Goal: Information Seeking & Learning: Learn about a topic

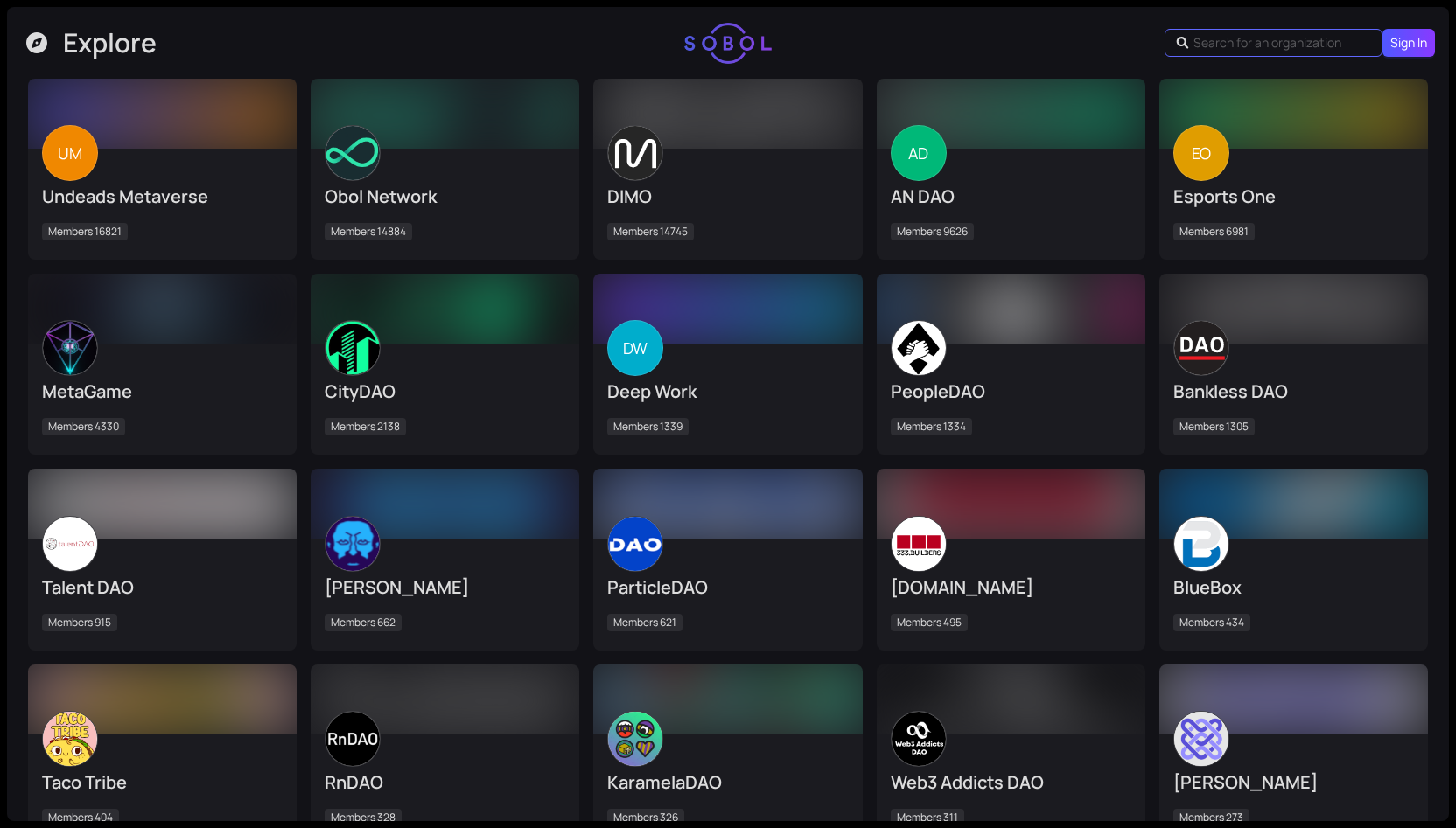
click at [1232, 48] on input "text" at bounding box center [1276, 43] width 165 height 19
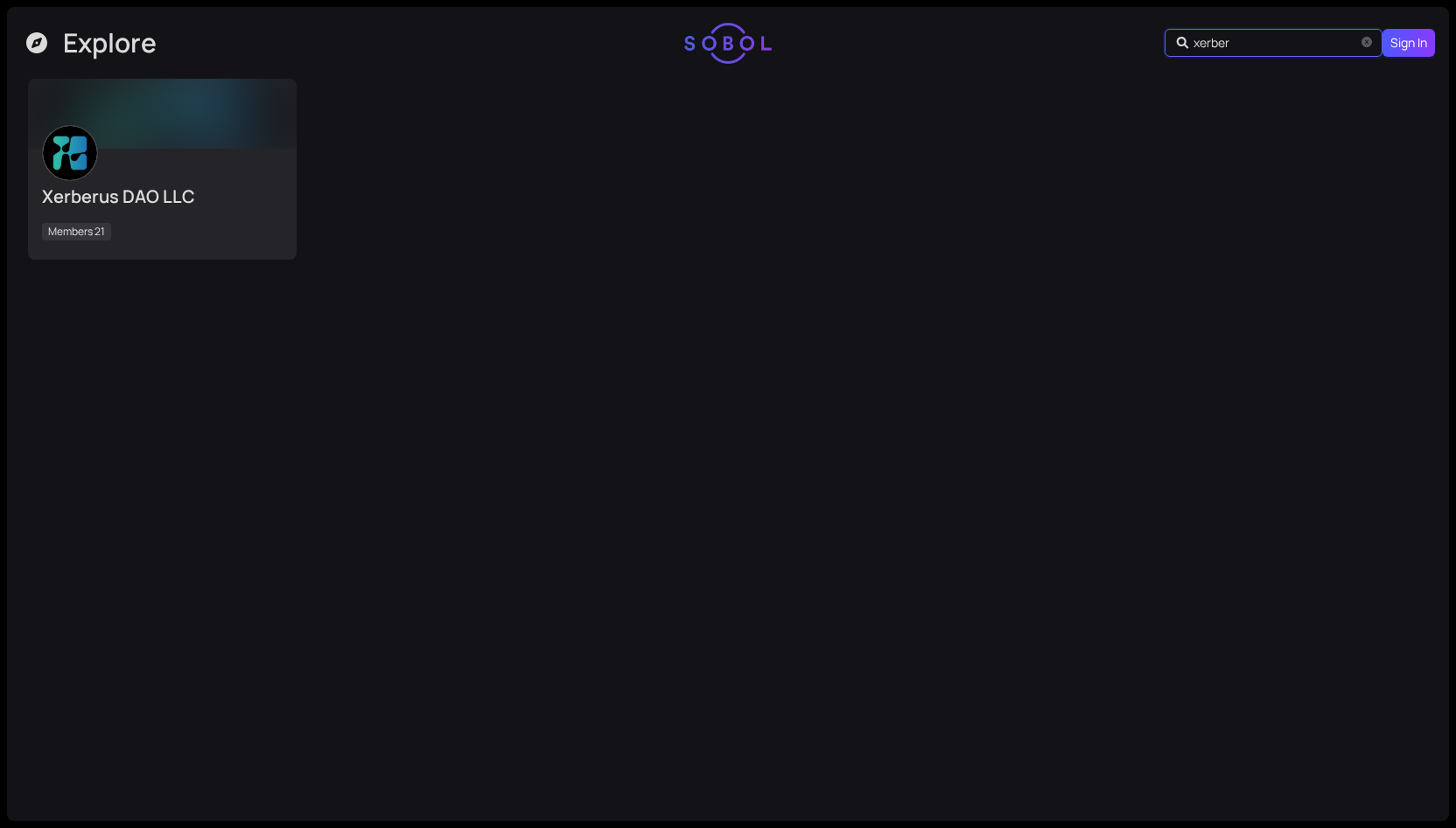
type input "xerber"
click at [112, 167] on div "Xerberus DAO LLC Members 21" at bounding box center [162, 204] width 241 height 84
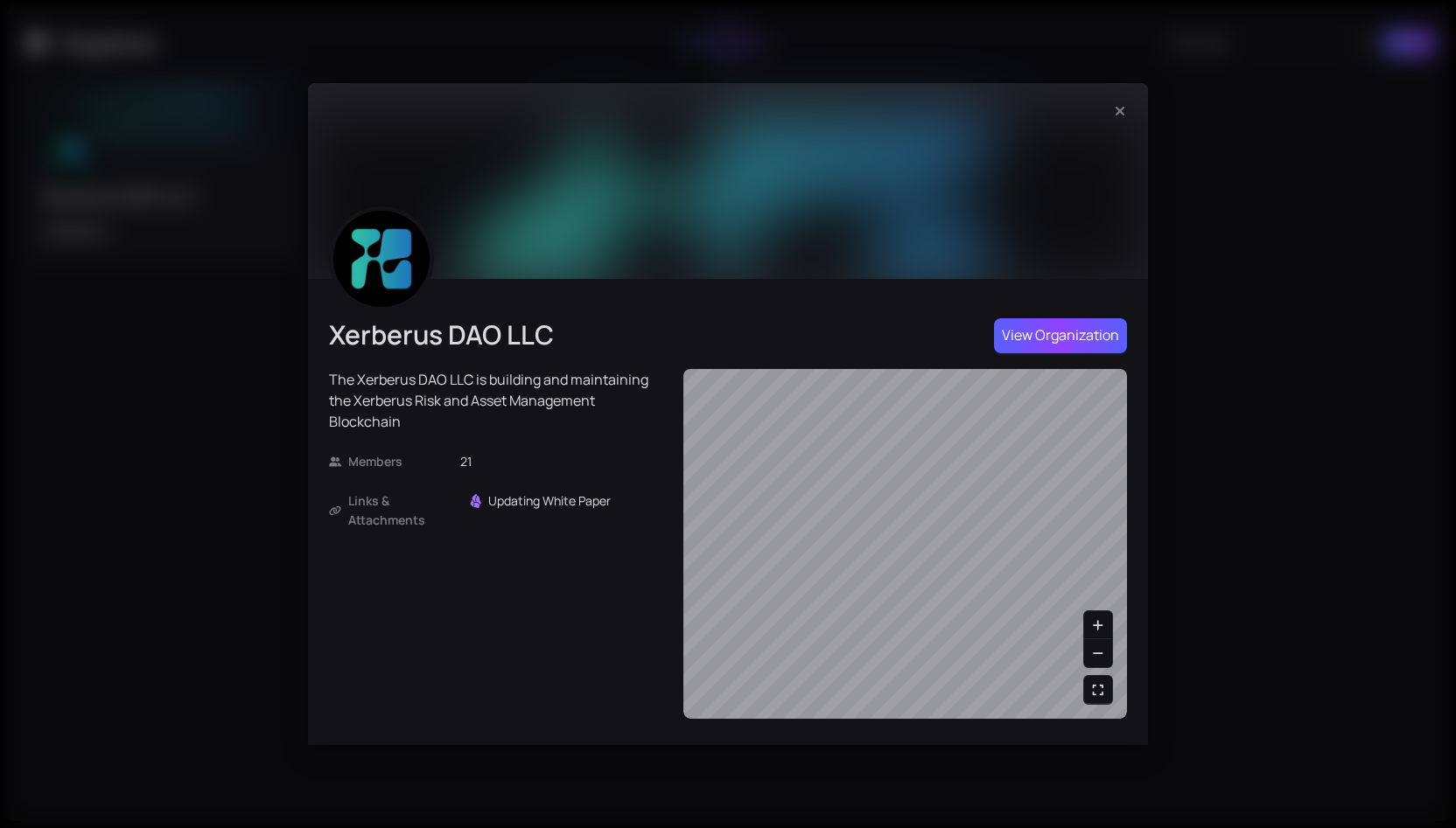
click at [1089, 338] on span "View Organization" at bounding box center [1060, 335] width 117 height 22
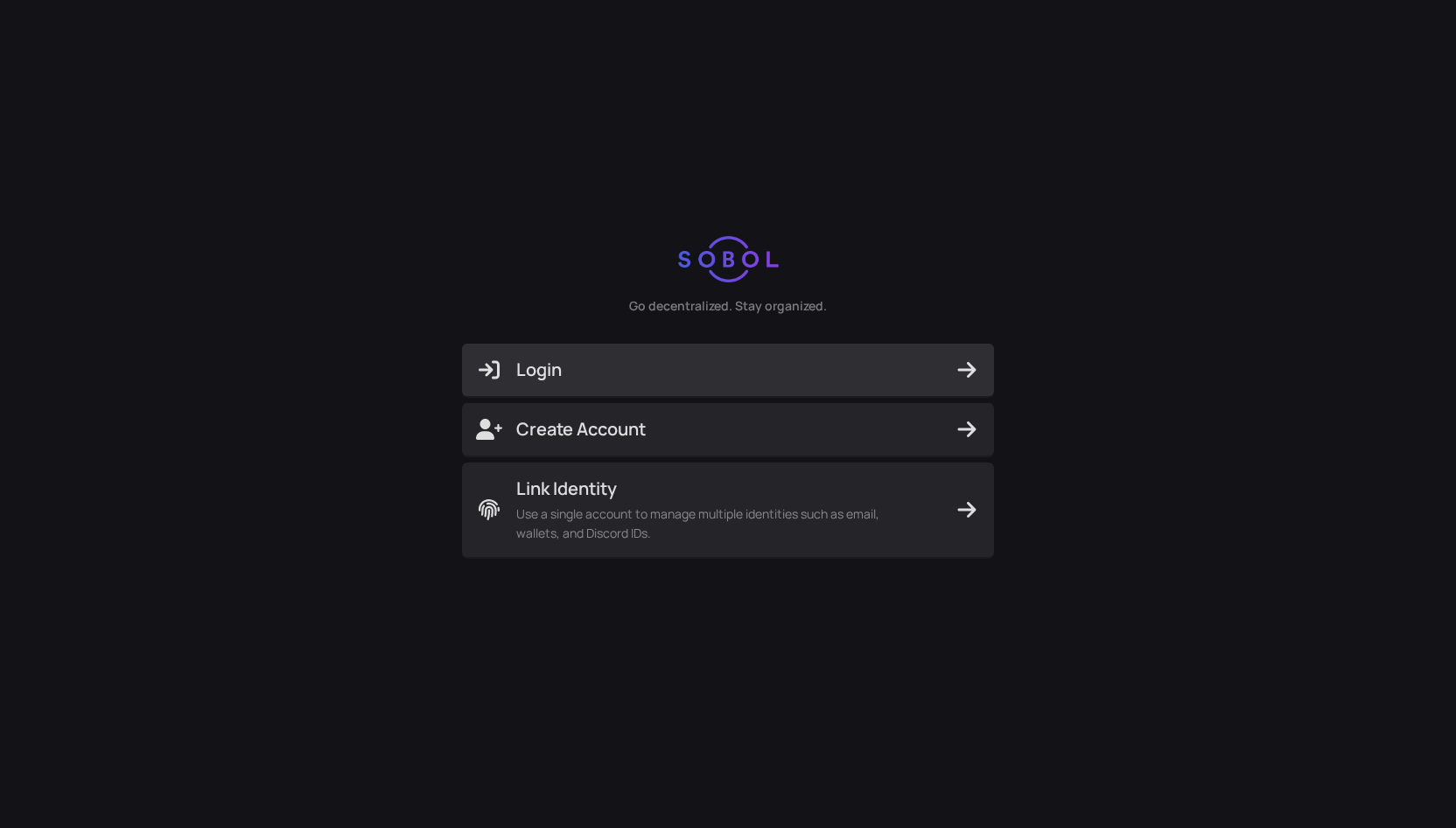
click at [770, 363] on span "Login" at bounding box center [728, 369] width 504 height 24
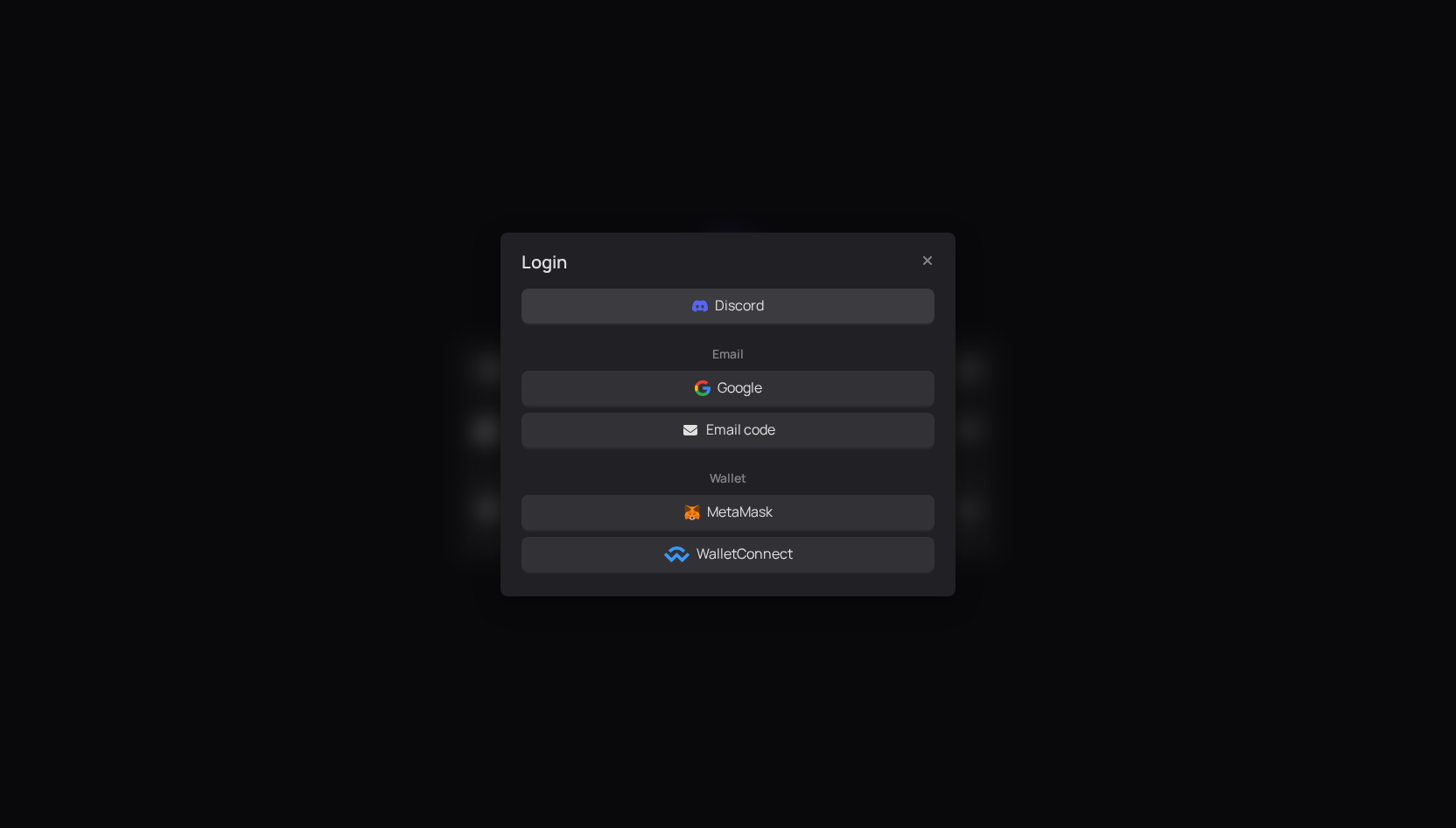
click at [836, 307] on button "Discord" at bounding box center [728, 306] width 413 height 35
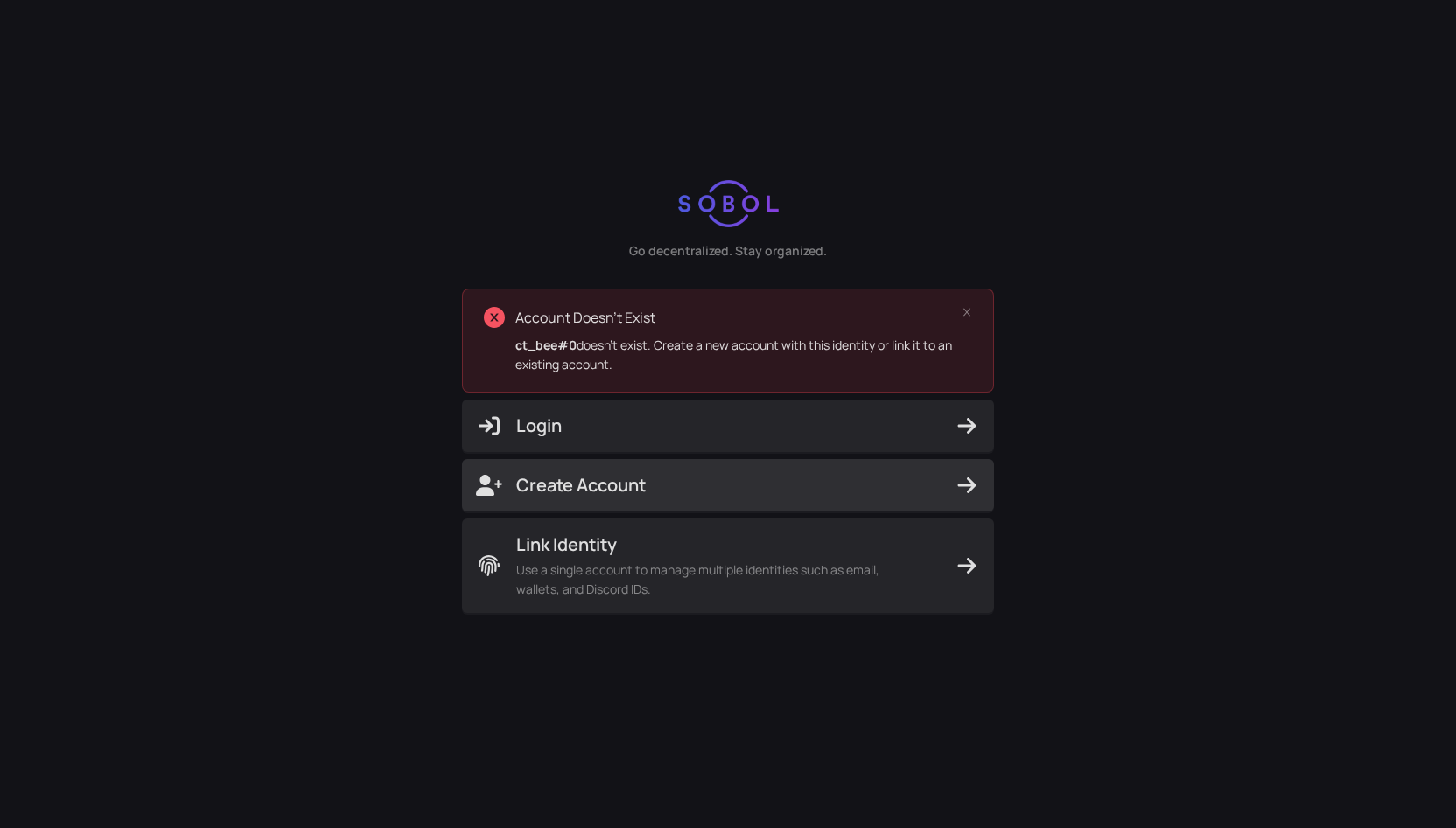
click at [779, 494] on span "Create Account" at bounding box center [728, 485] width 504 height 24
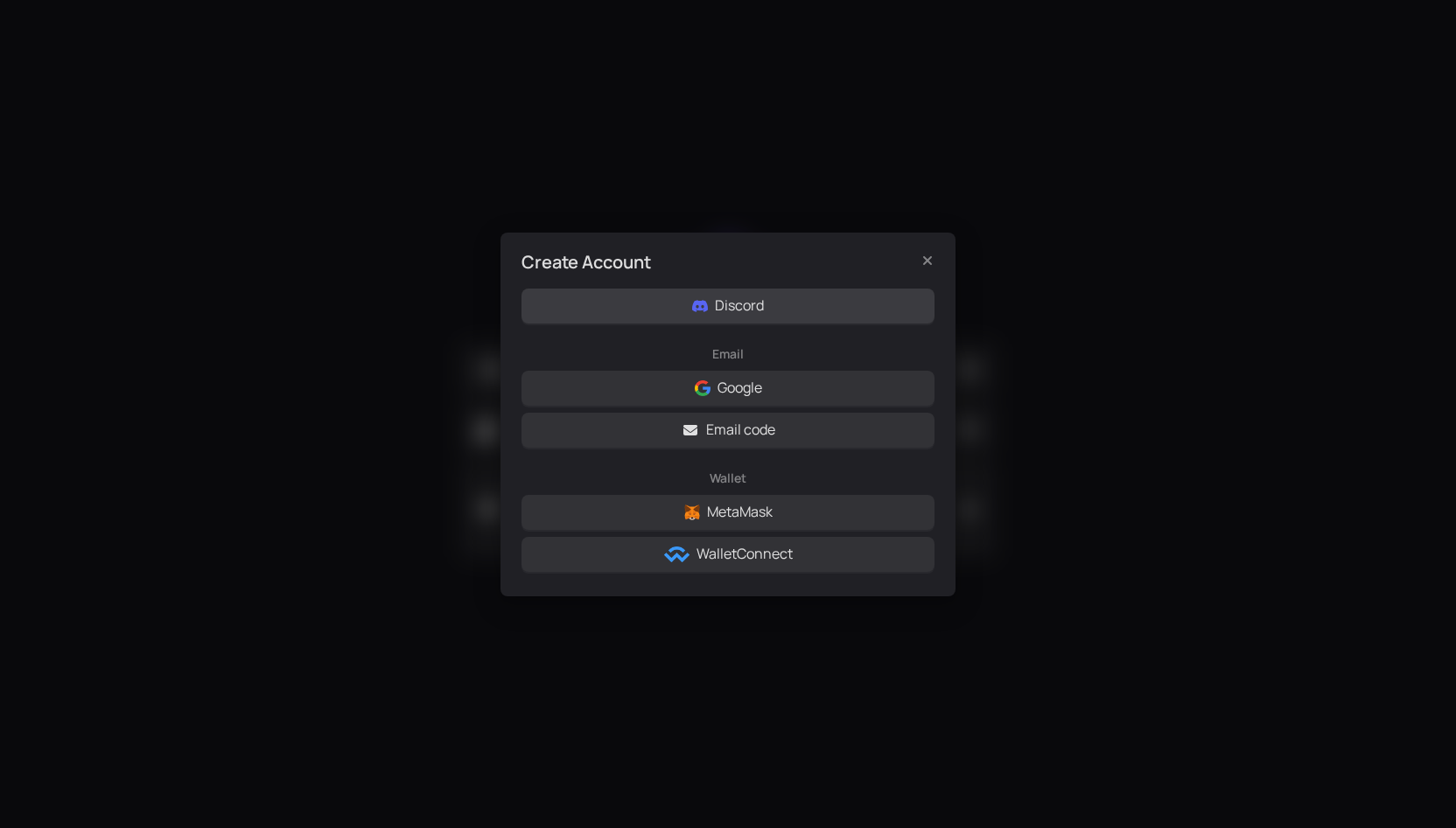
click at [788, 307] on button "Discord" at bounding box center [728, 306] width 413 height 35
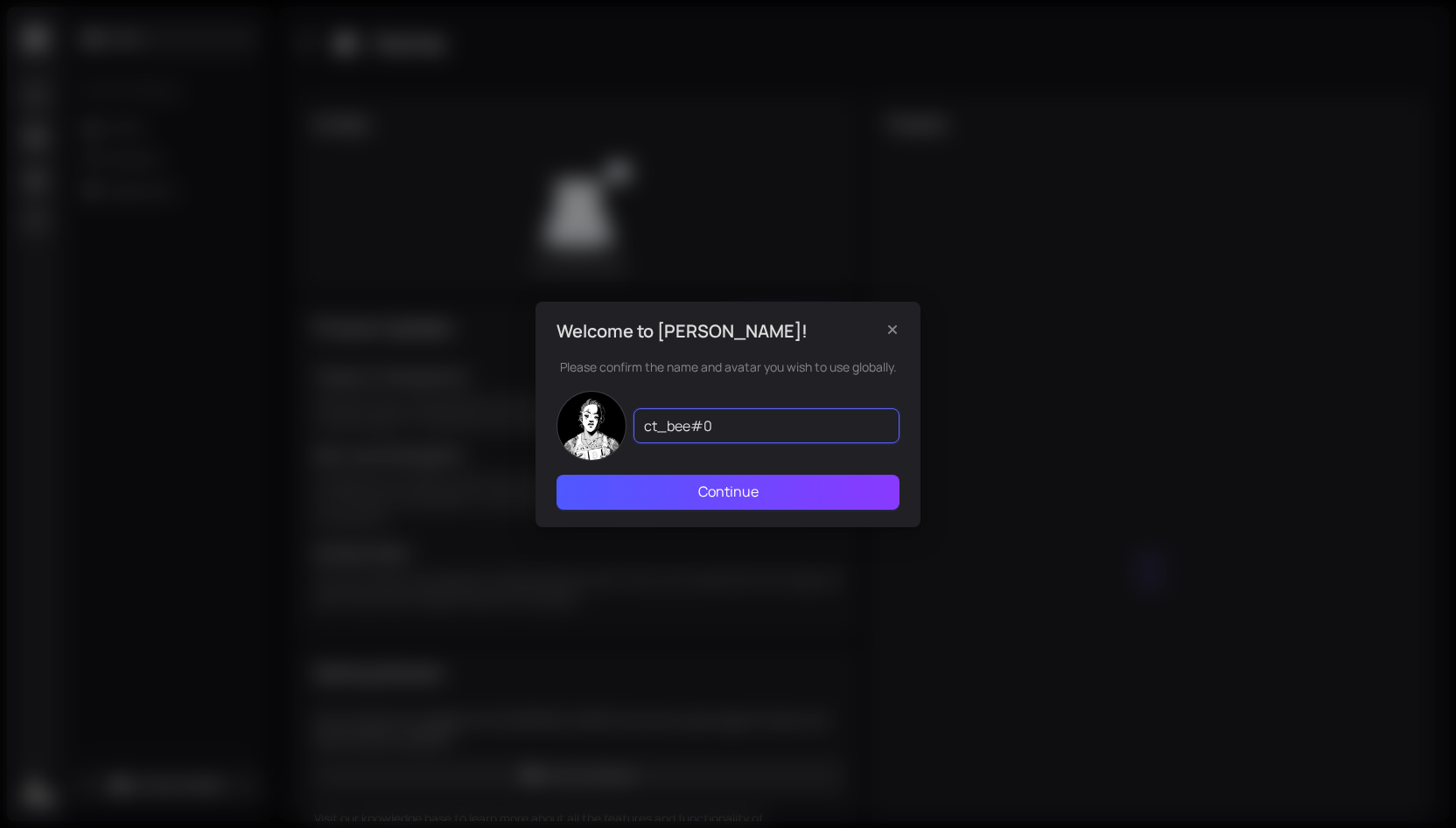
click at [782, 441] on input "ct_bee#0" at bounding box center [766, 426] width 266 height 35
drag, startPoint x: 710, startPoint y: 423, endPoint x: 629, endPoint y: 417, distance: 81.2
click at [629, 417] on div "ct_bee#0" at bounding box center [728, 426] width 343 height 70
type input "GoFigure"
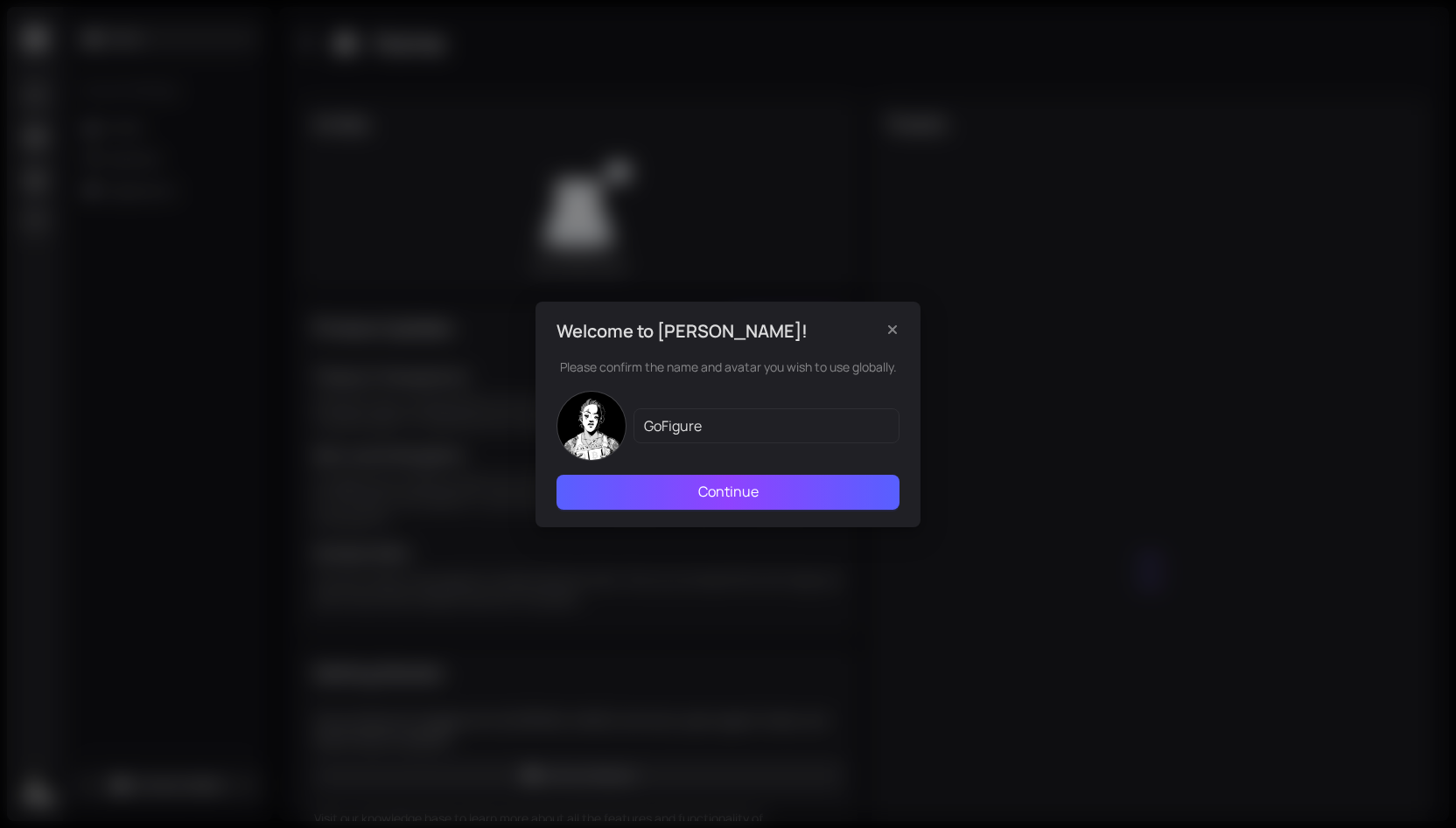
click at [681, 493] on button "Continue" at bounding box center [728, 493] width 343 height 35
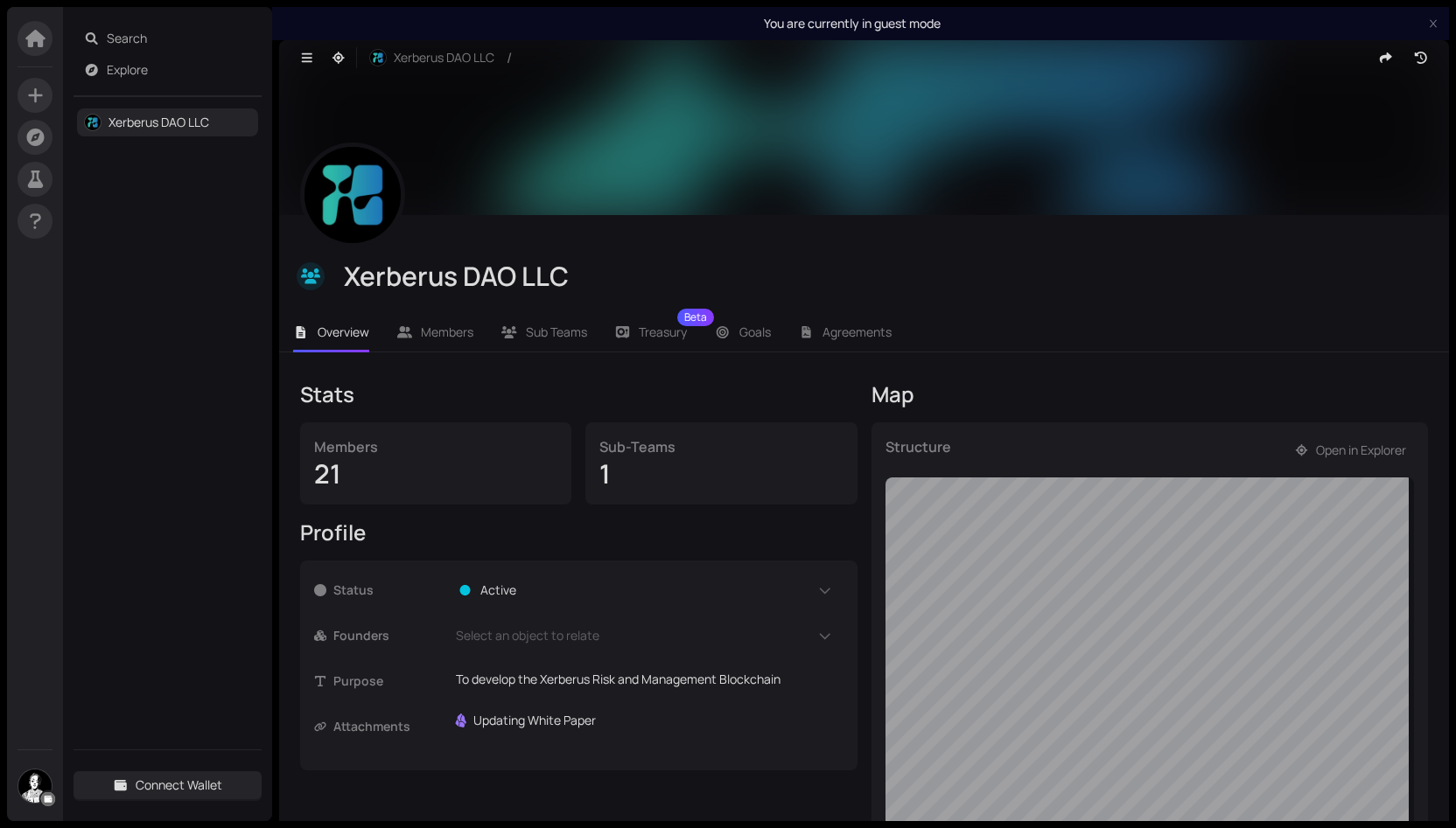
drag, startPoint x: 193, startPoint y: 1, endPoint x: 102, endPoint y: 317, distance: 328.8
click at [103, 317] on div "Search Explore Xerberus DAO LLC Connect Wallet" at bounding box center [168, 414] width 210 height 814
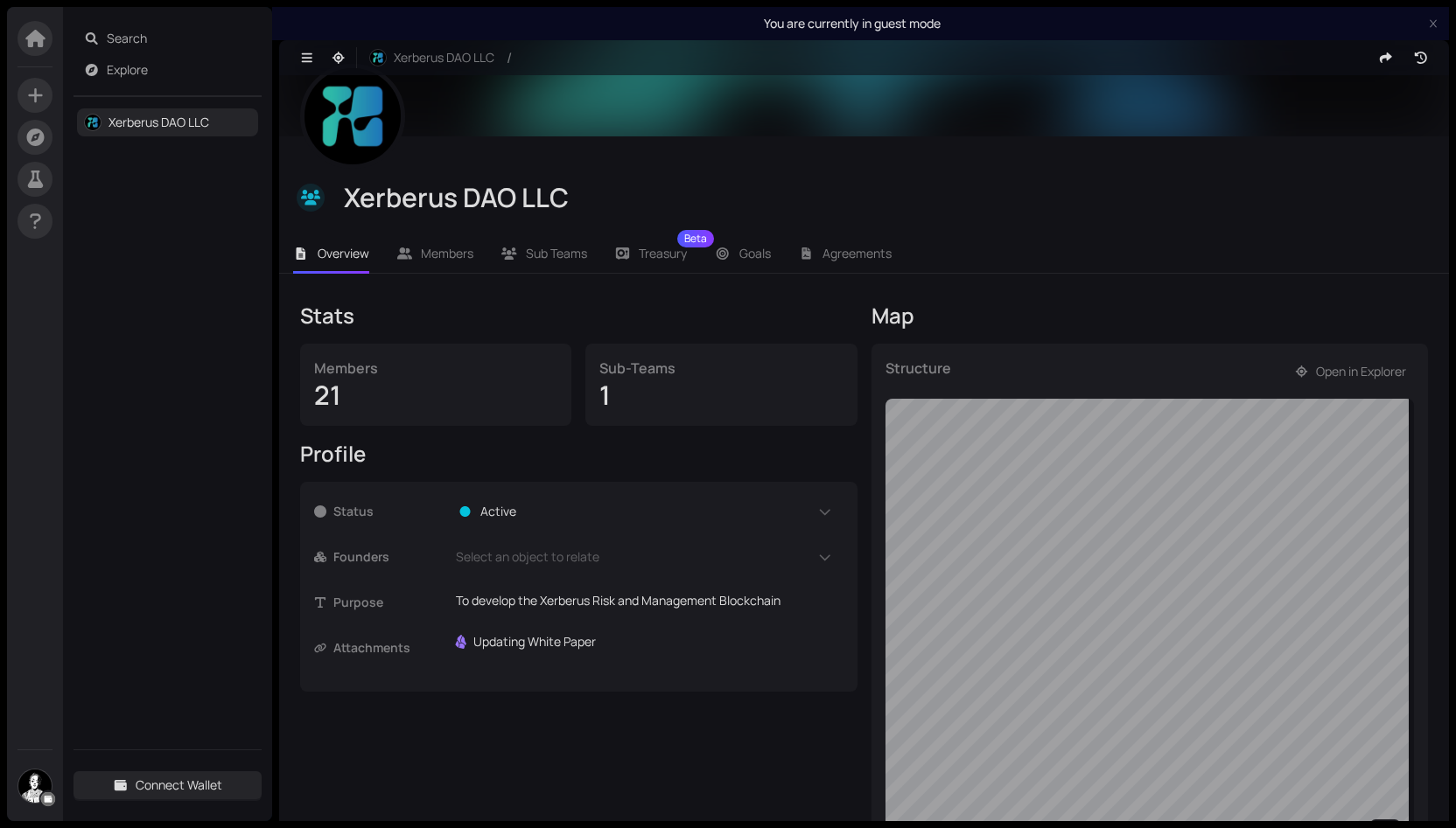
scroll to position [175, 0]
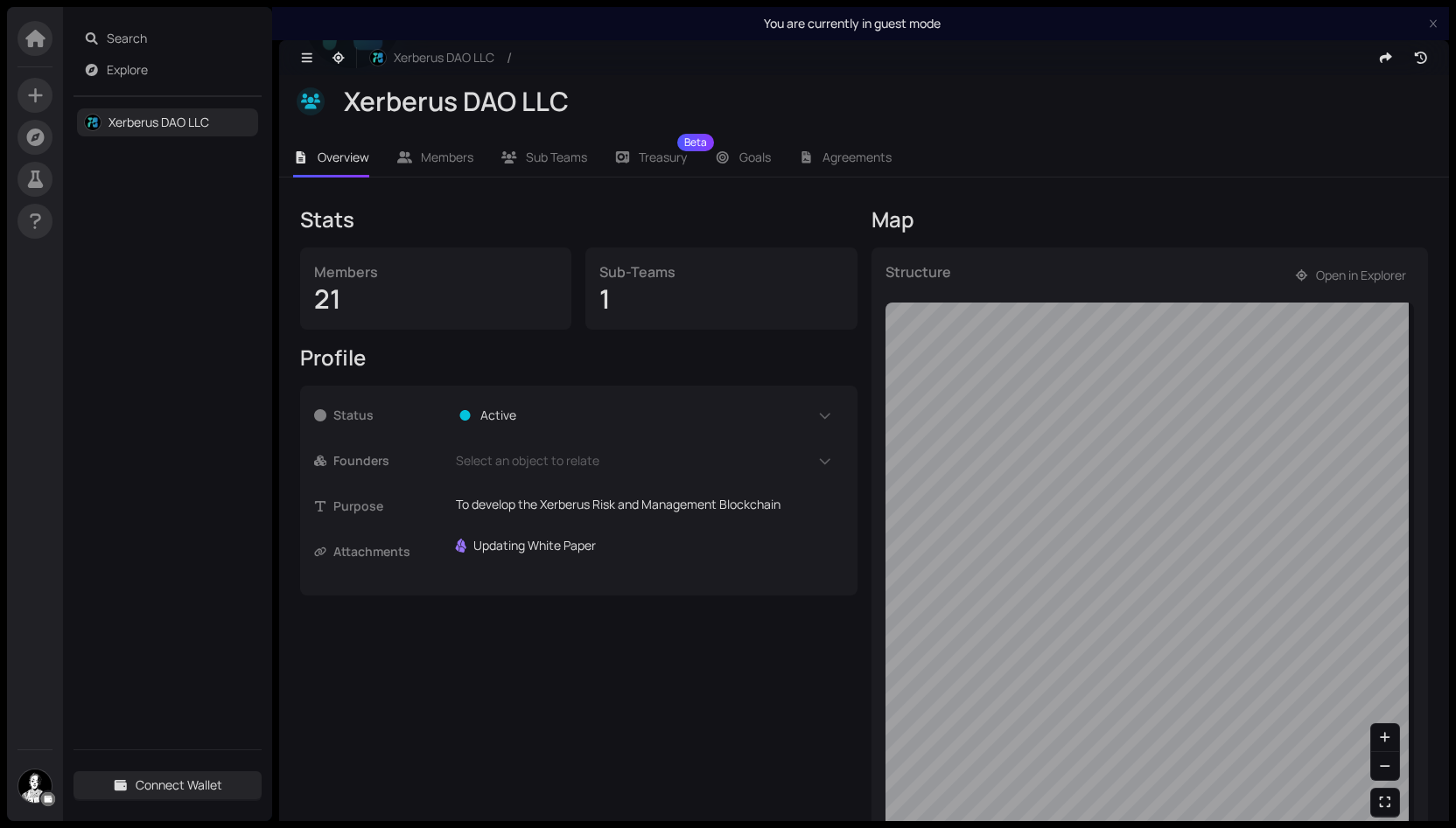
click at [643, 286] on div "1" at bounding box center [721, 299] width 243 height 33
click at [681, 508] on p "To develop the Xerberus Risk and Management Blockchain" at bounding box center [644, 505] width 377 height 19
click at [706, 630] on div "Stats Members 21 Sub-Teams 1 Profile Status Active Read Only Founders Select an…" at bounding box center [578, 525] width 558 height 640
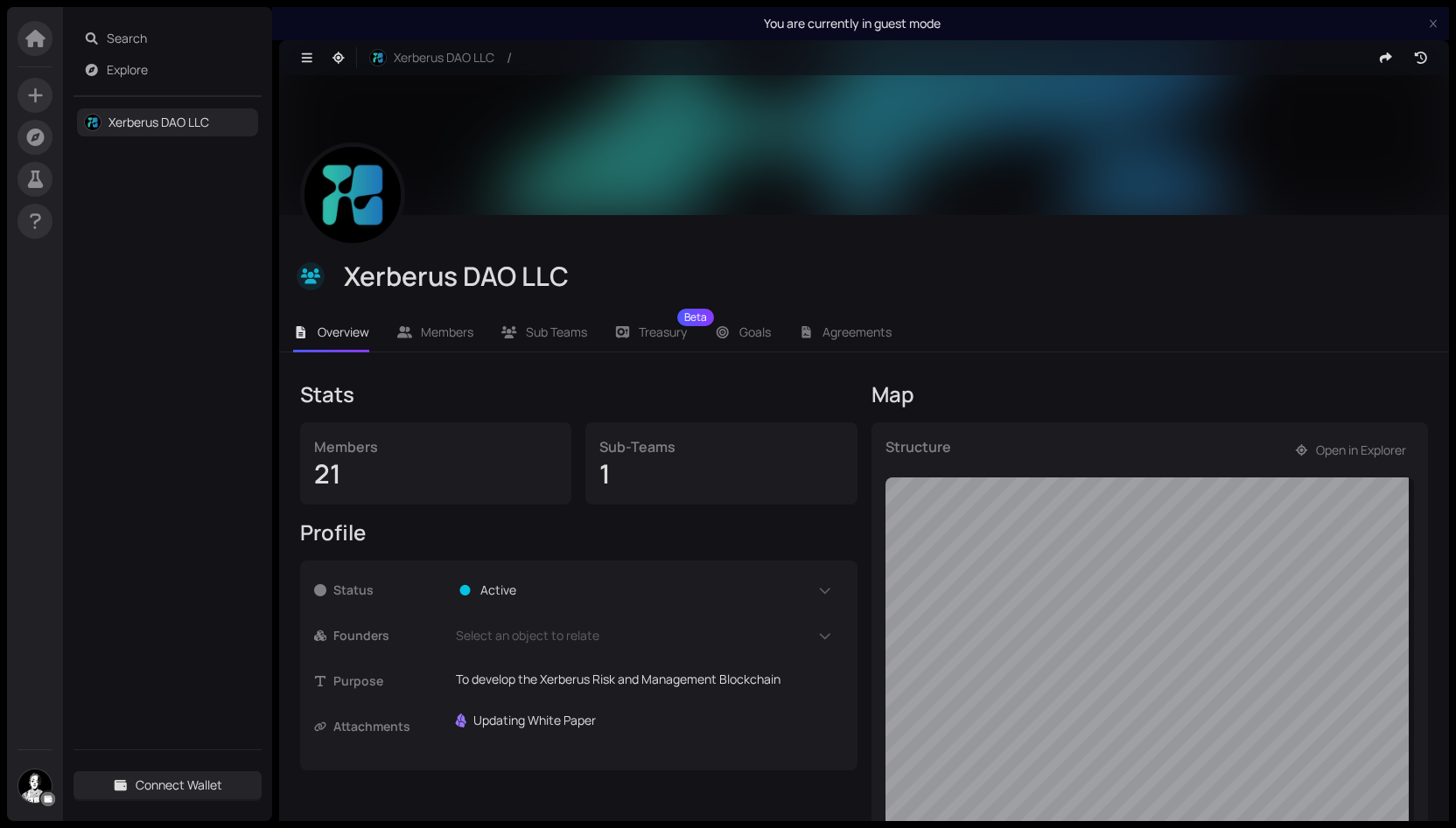
scroll to position [180, 0]
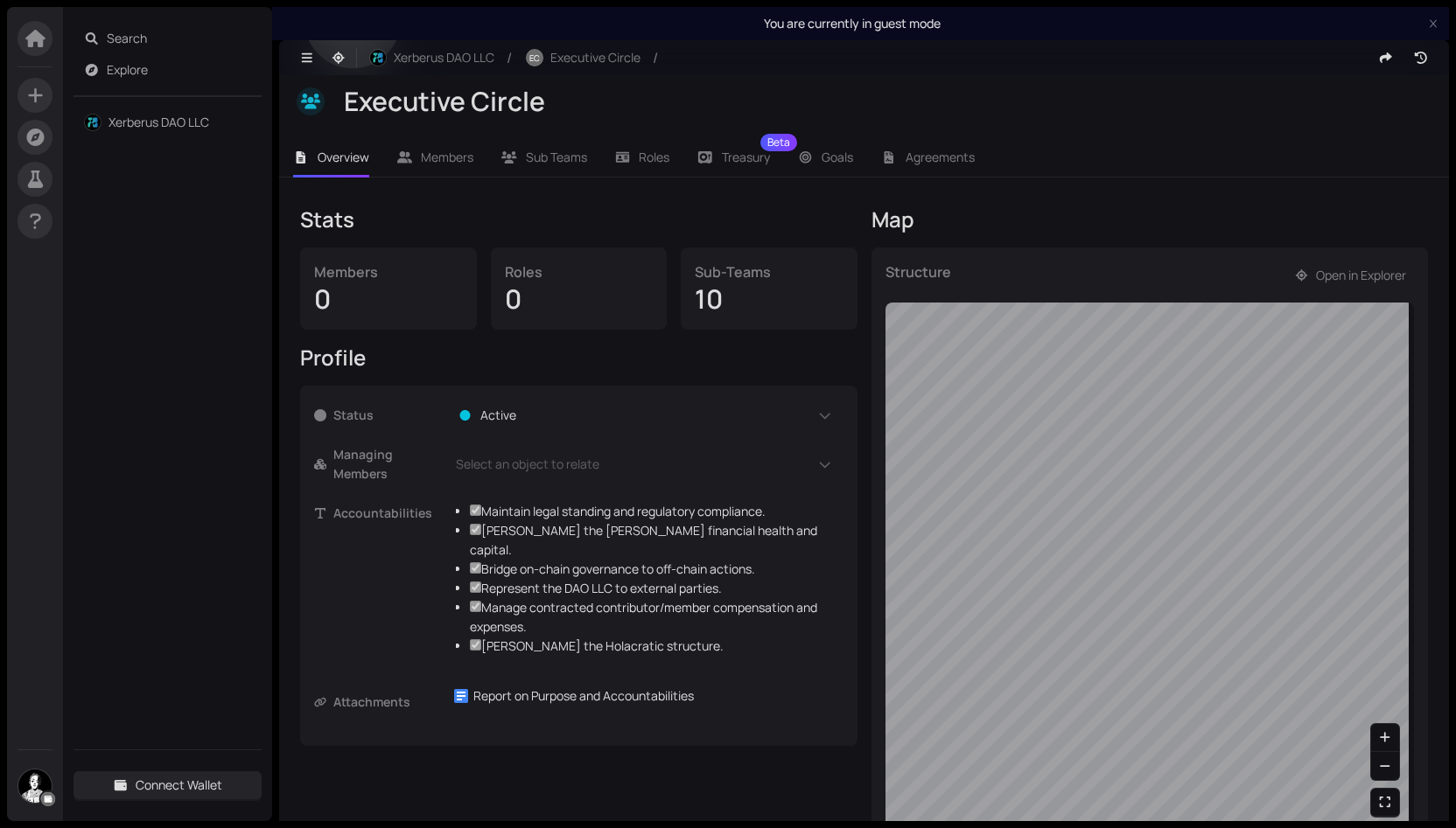
scroll to position [180, 0]
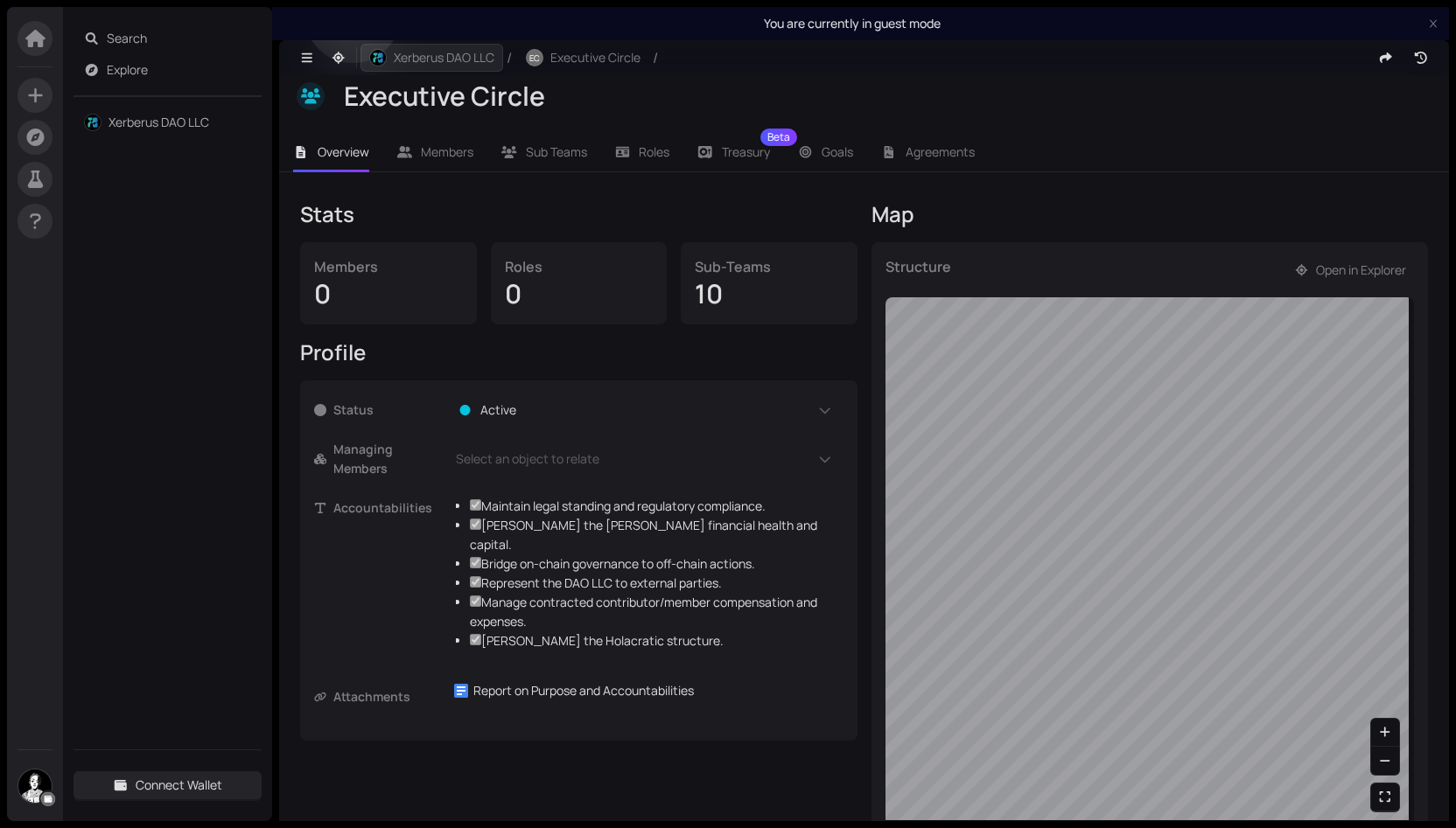
click at [449, 66] on span "Xerberus DAO LLC" at bounding box center [444, 58] width 101 height 19
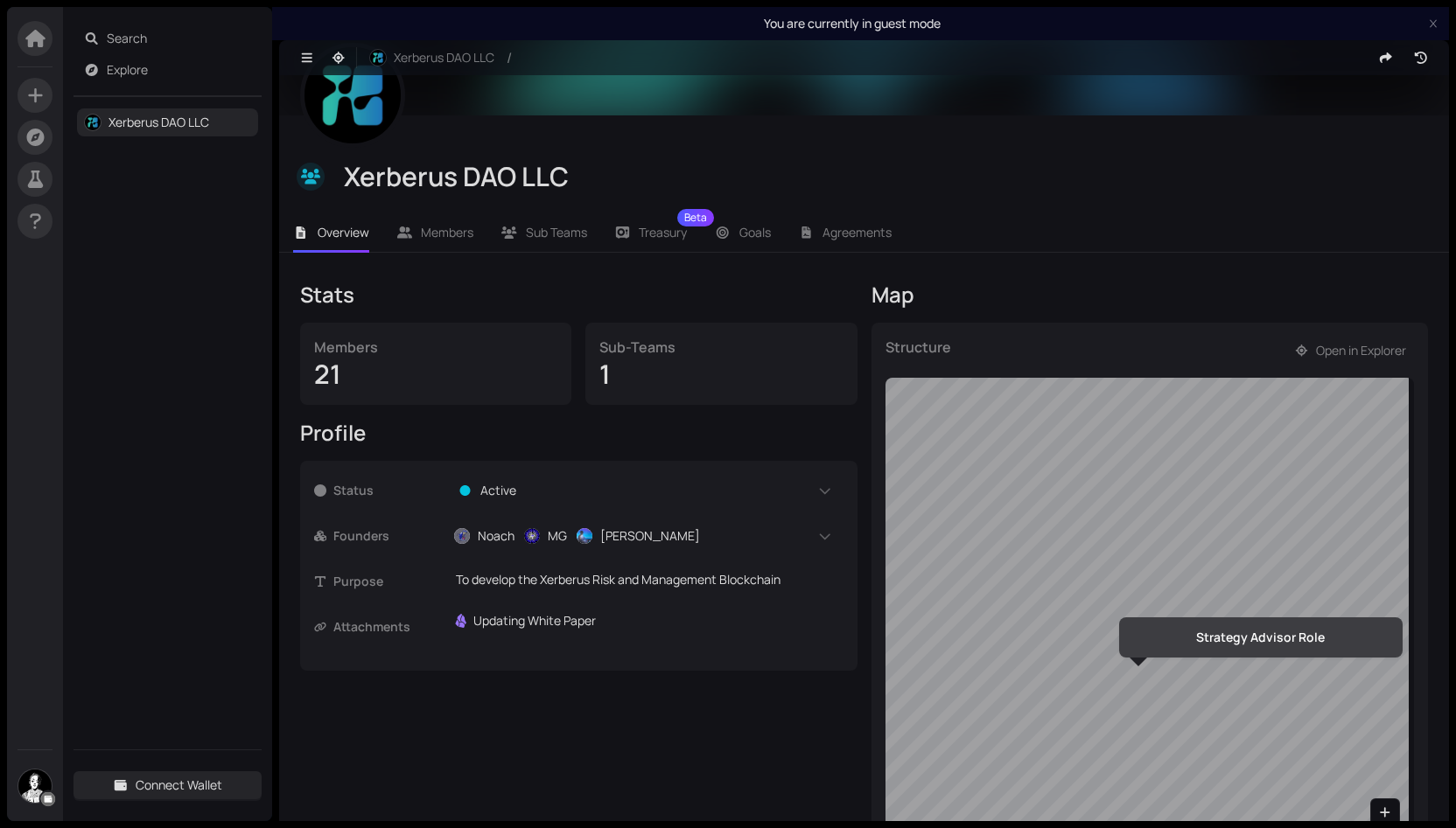
scroll to position [175, 0]
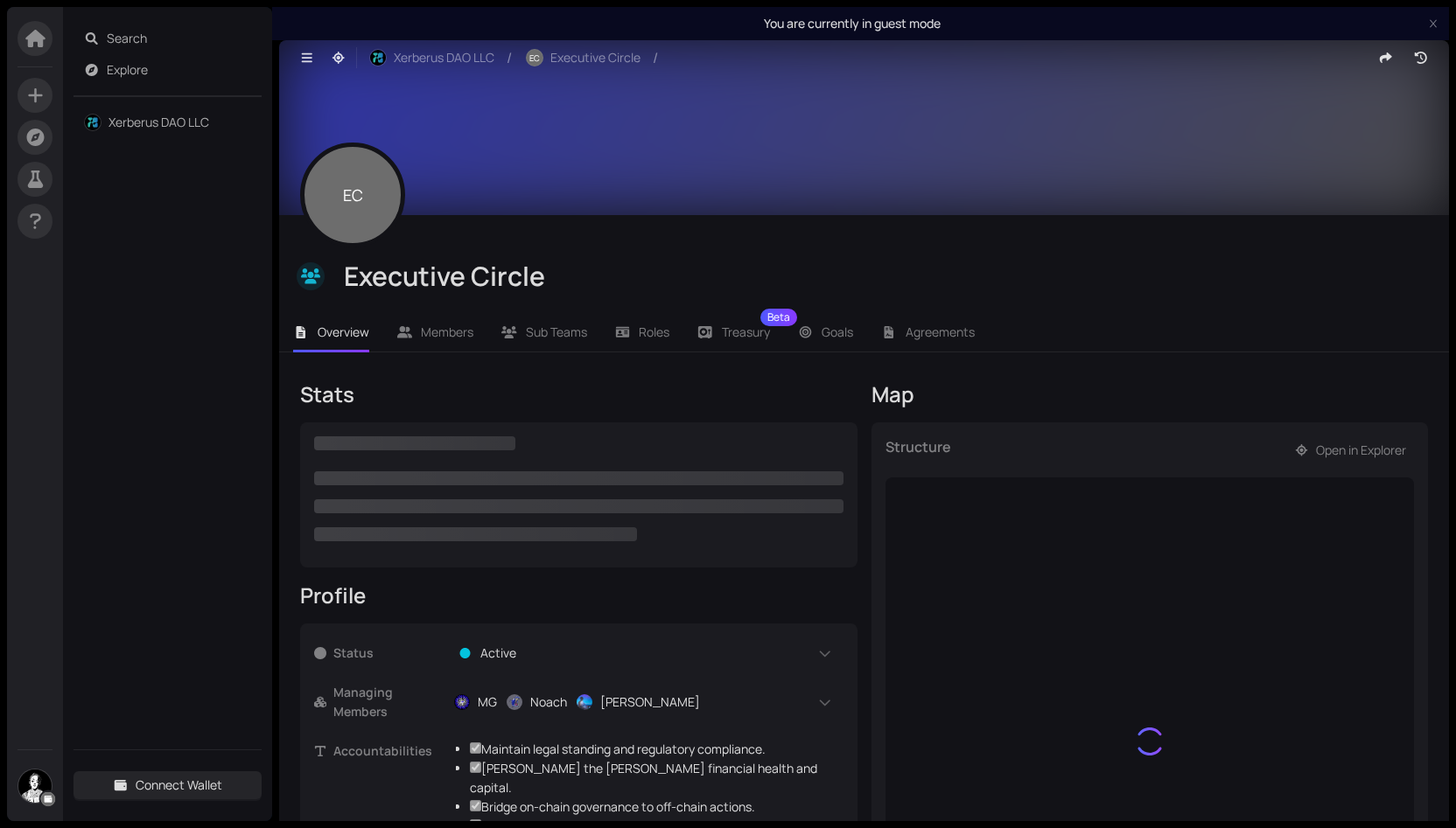
checkbox input "true"
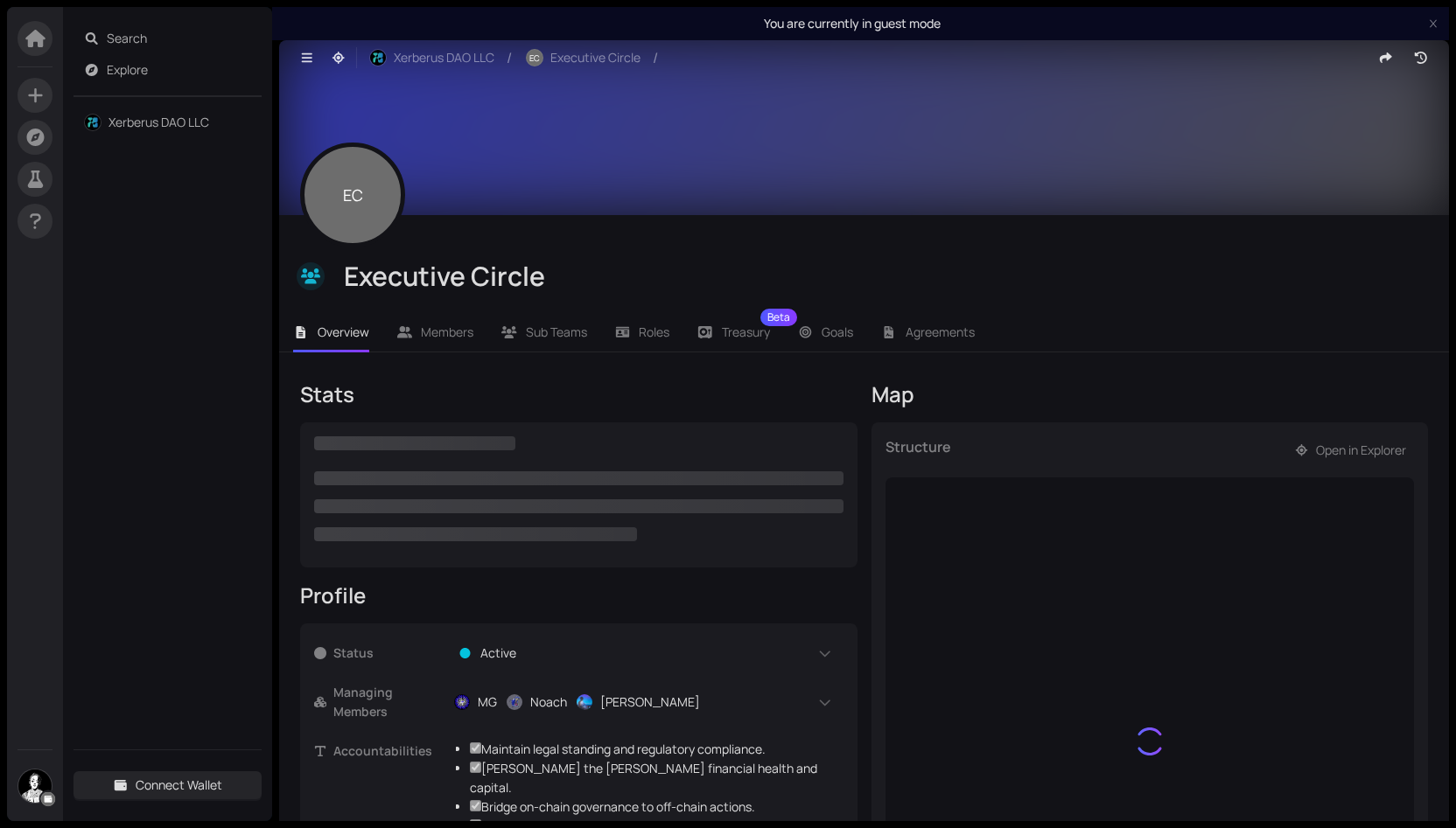
checkbox input "true"
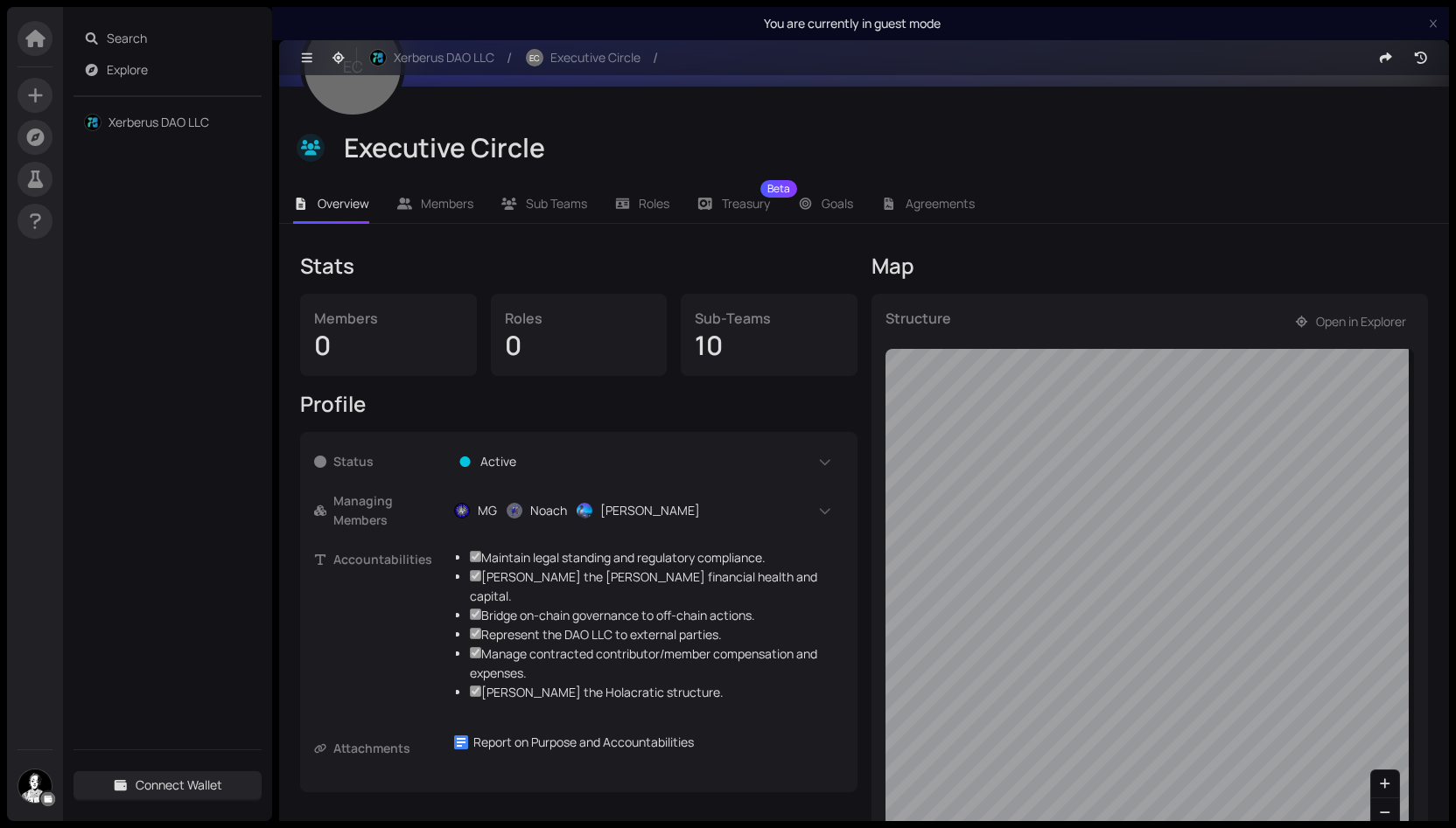
scroll to position [175, 0]
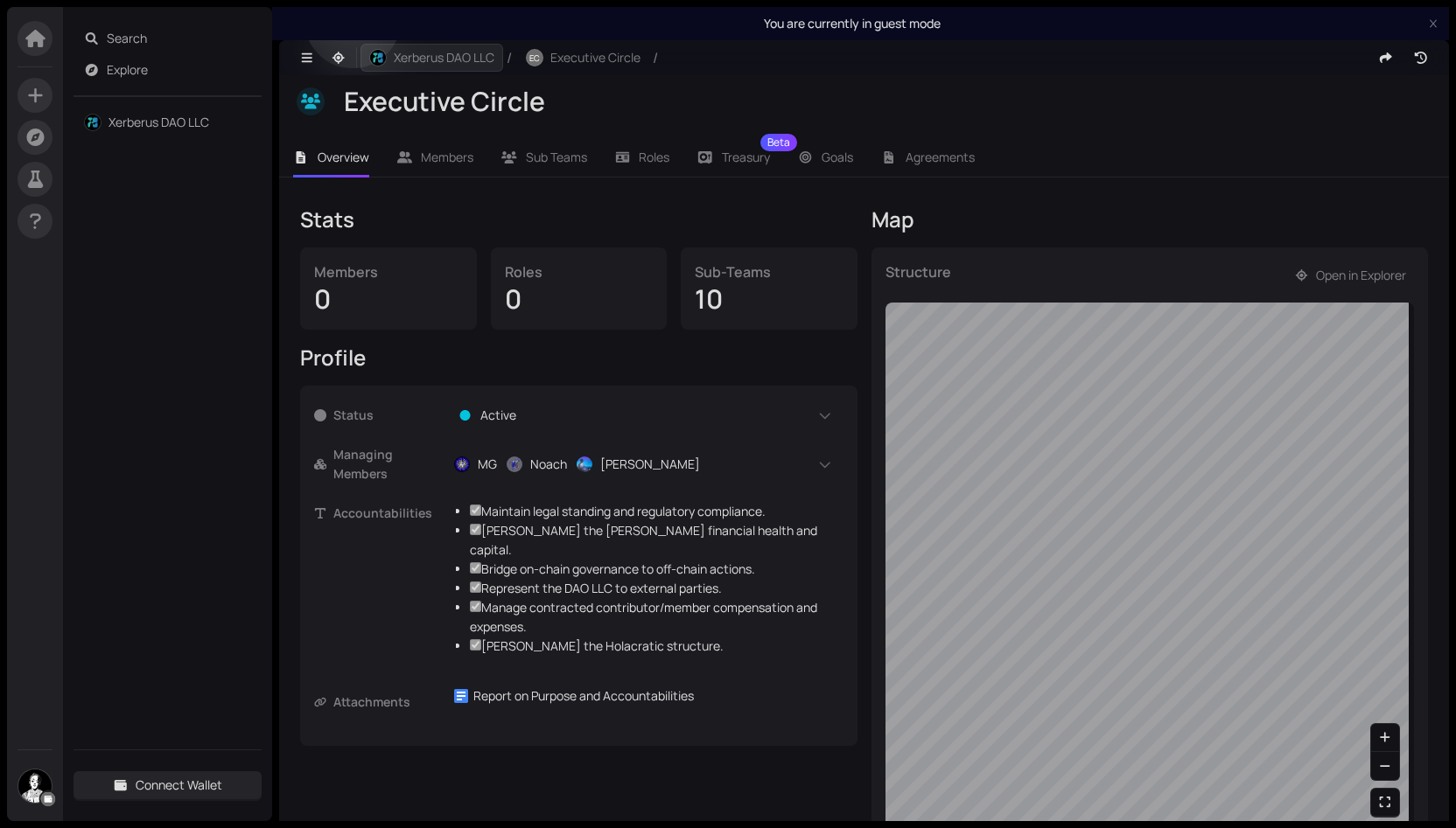
click at [436, 60] on span "Xerberus DAO LLC" at bounding box center [444, 58] width 101 height 19
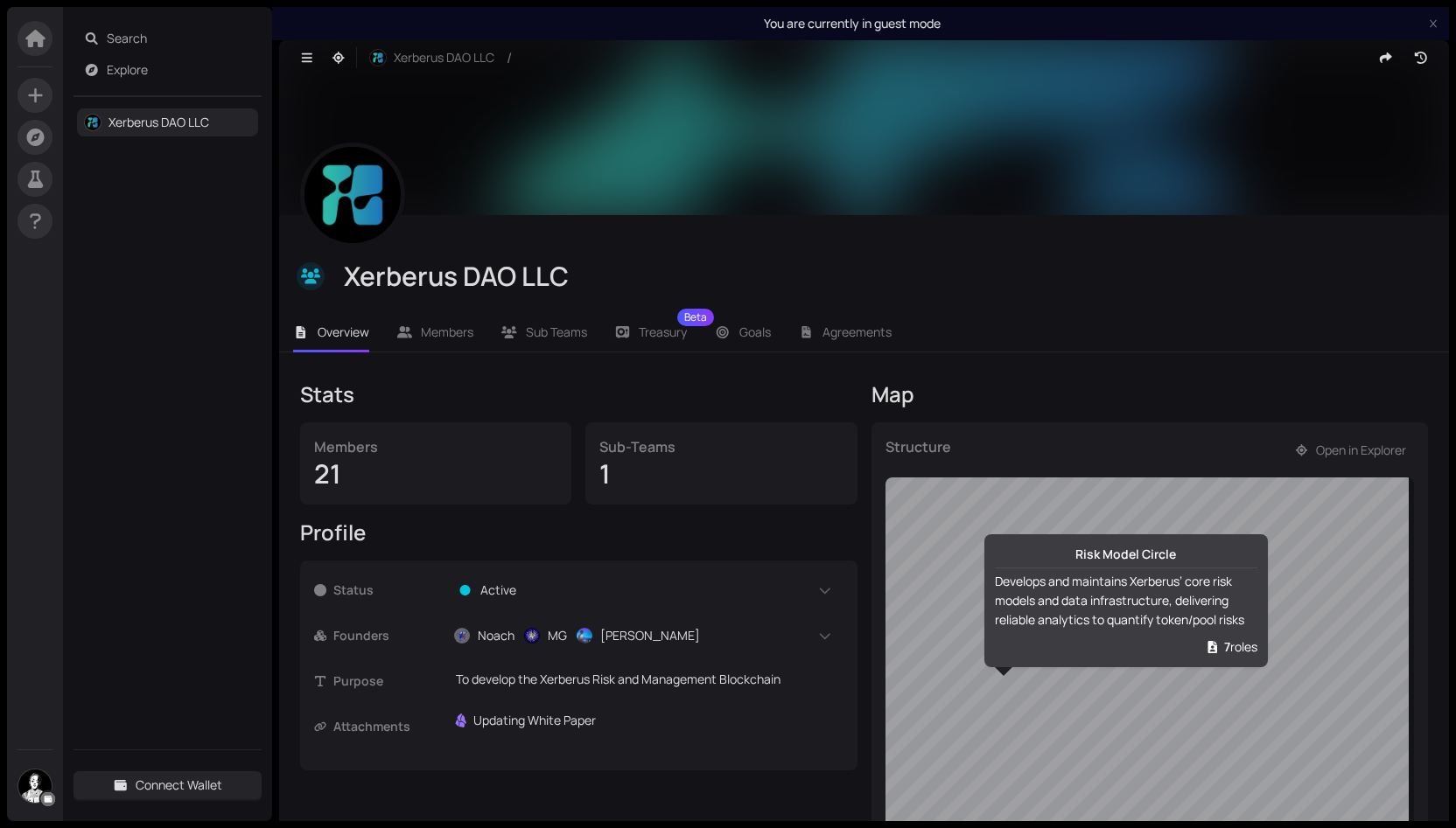
scroll to position [180, 0]
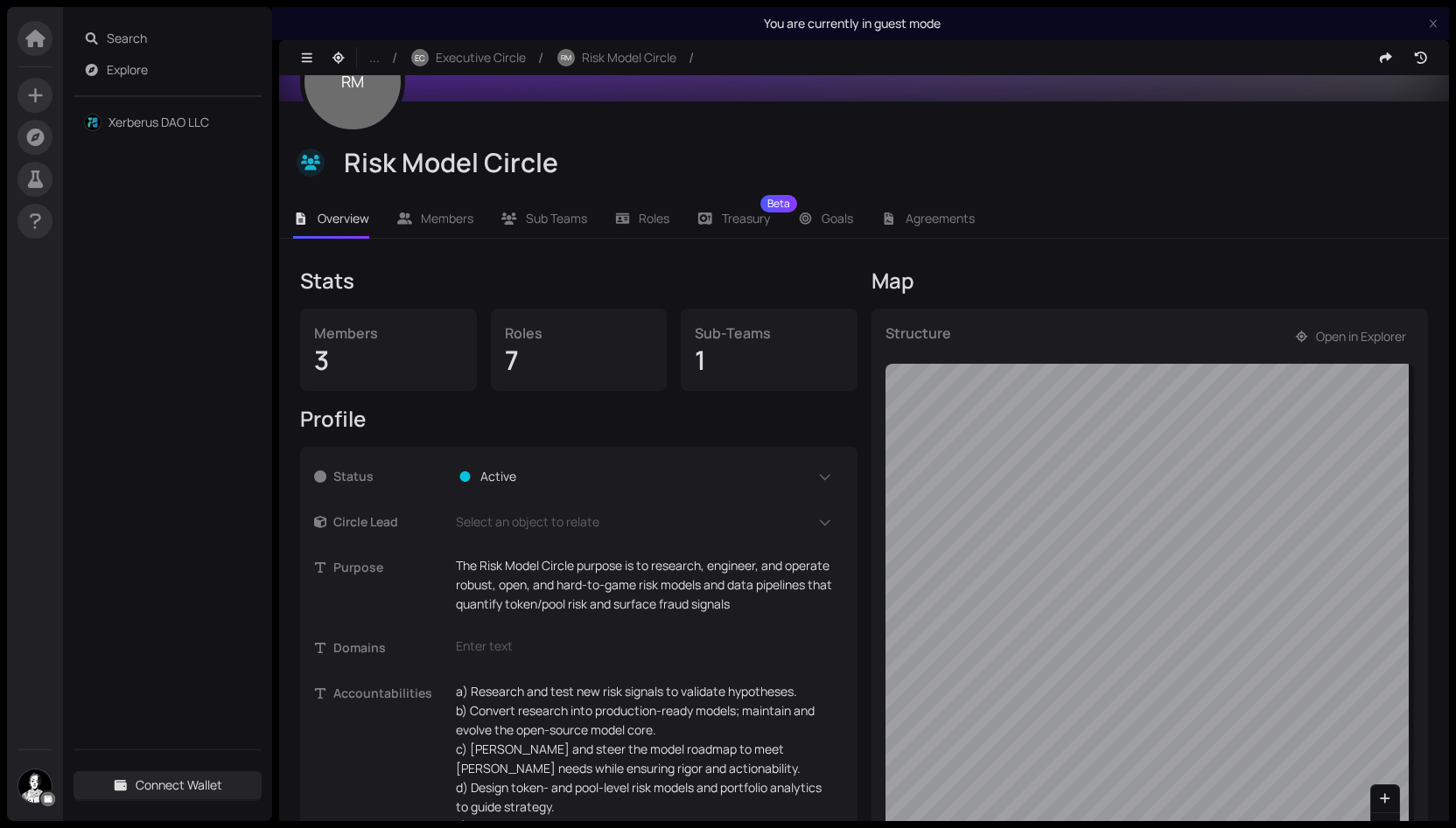
scroll to position [64, 0]
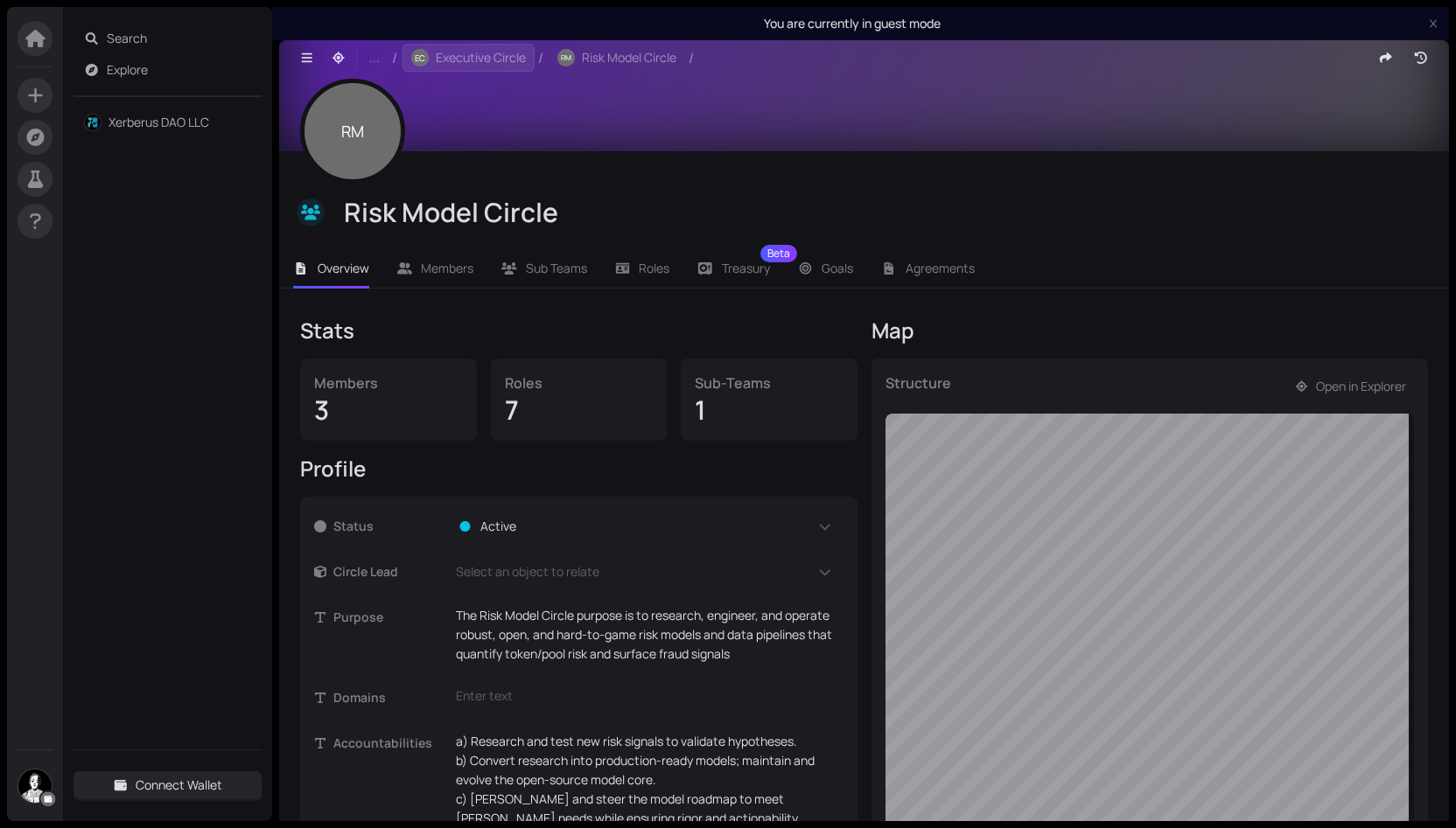
click at [499, 55] on span "Executive Circle" at bounding box center [480, 58] width 90 height 19
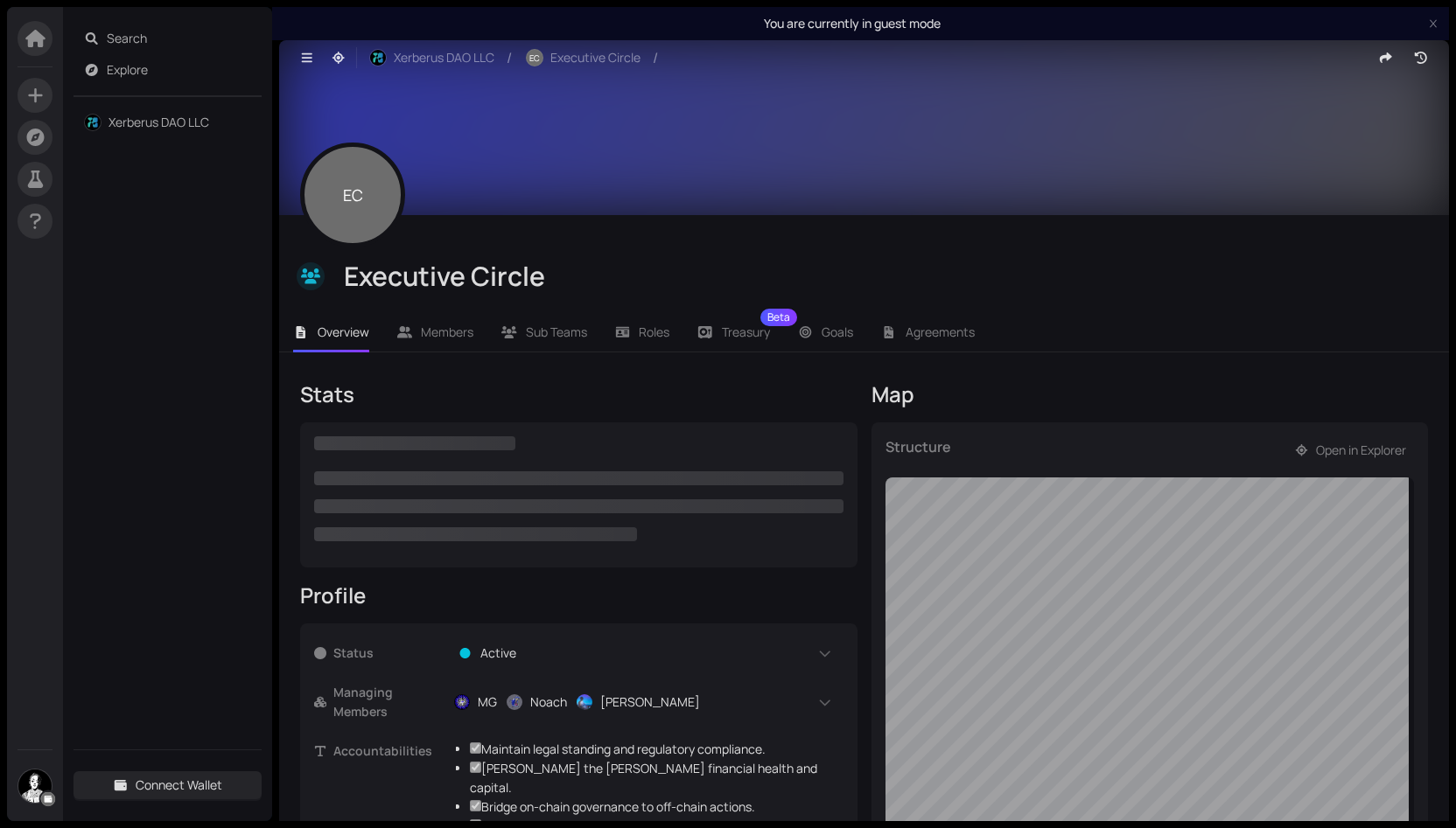
checkbox input "true"
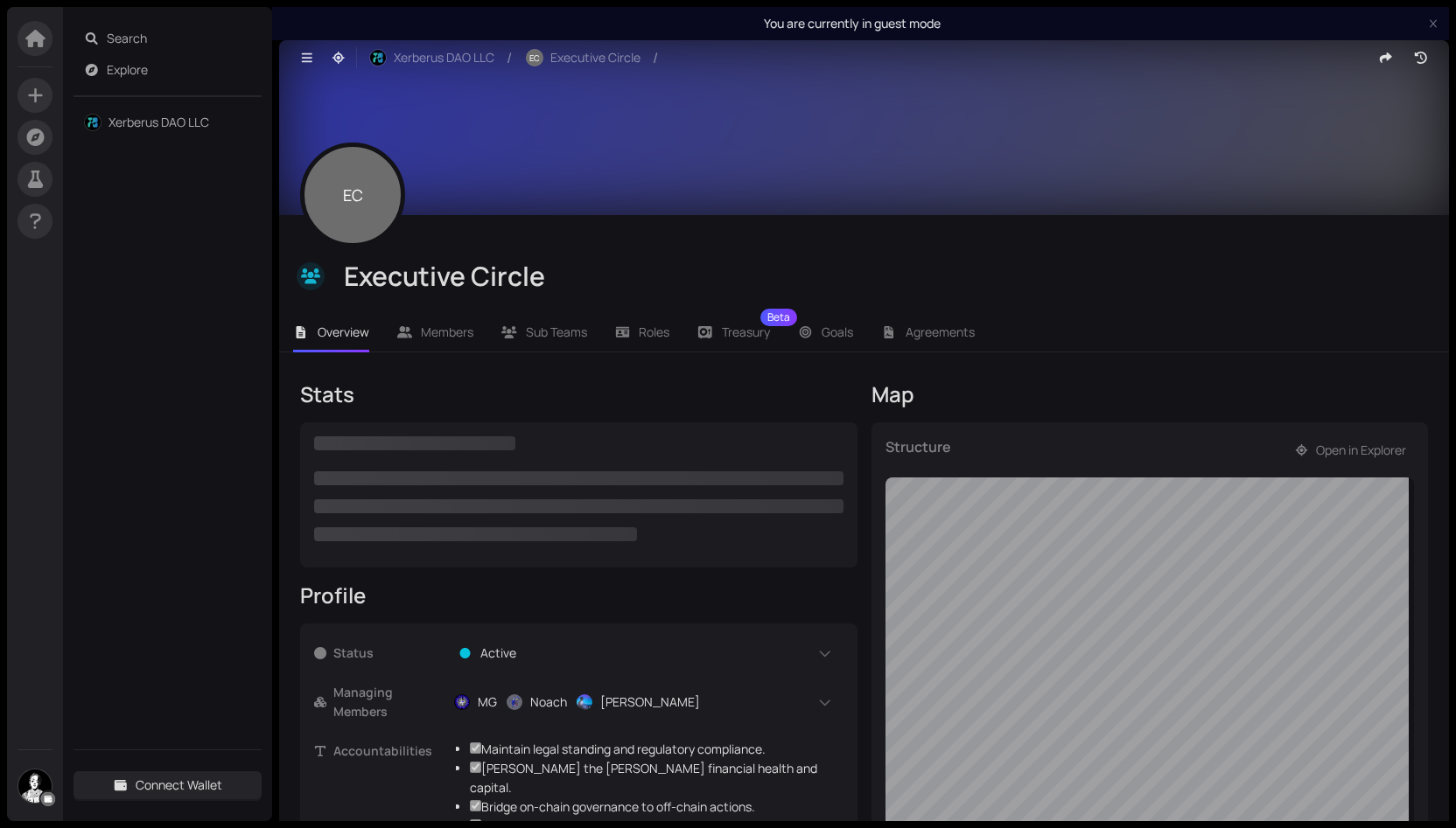
checkbox input "true"
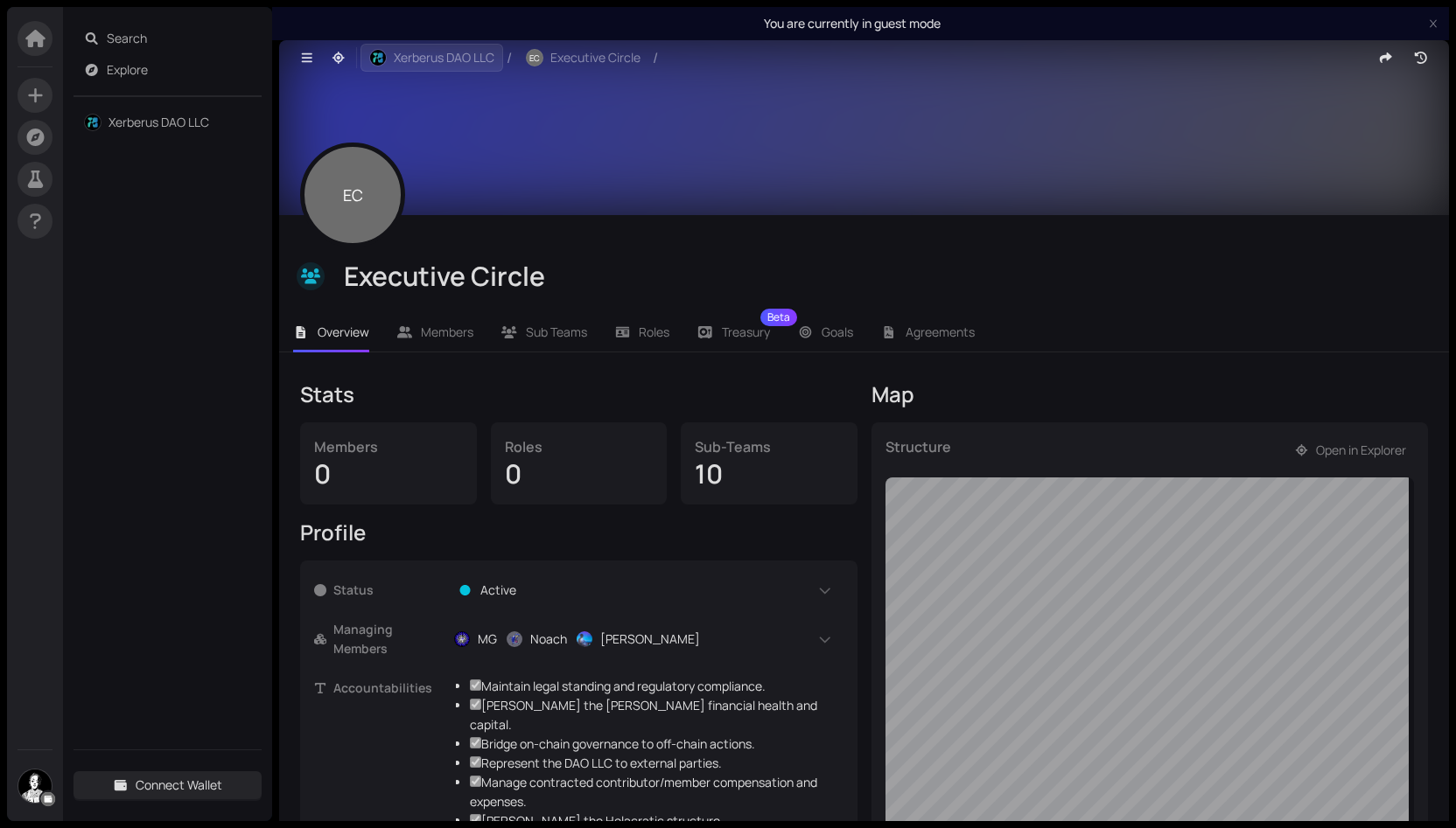
click at [444, 62] on span "Xerberus DAO LLC" at bounding box center [444, 58] width 101 height 19
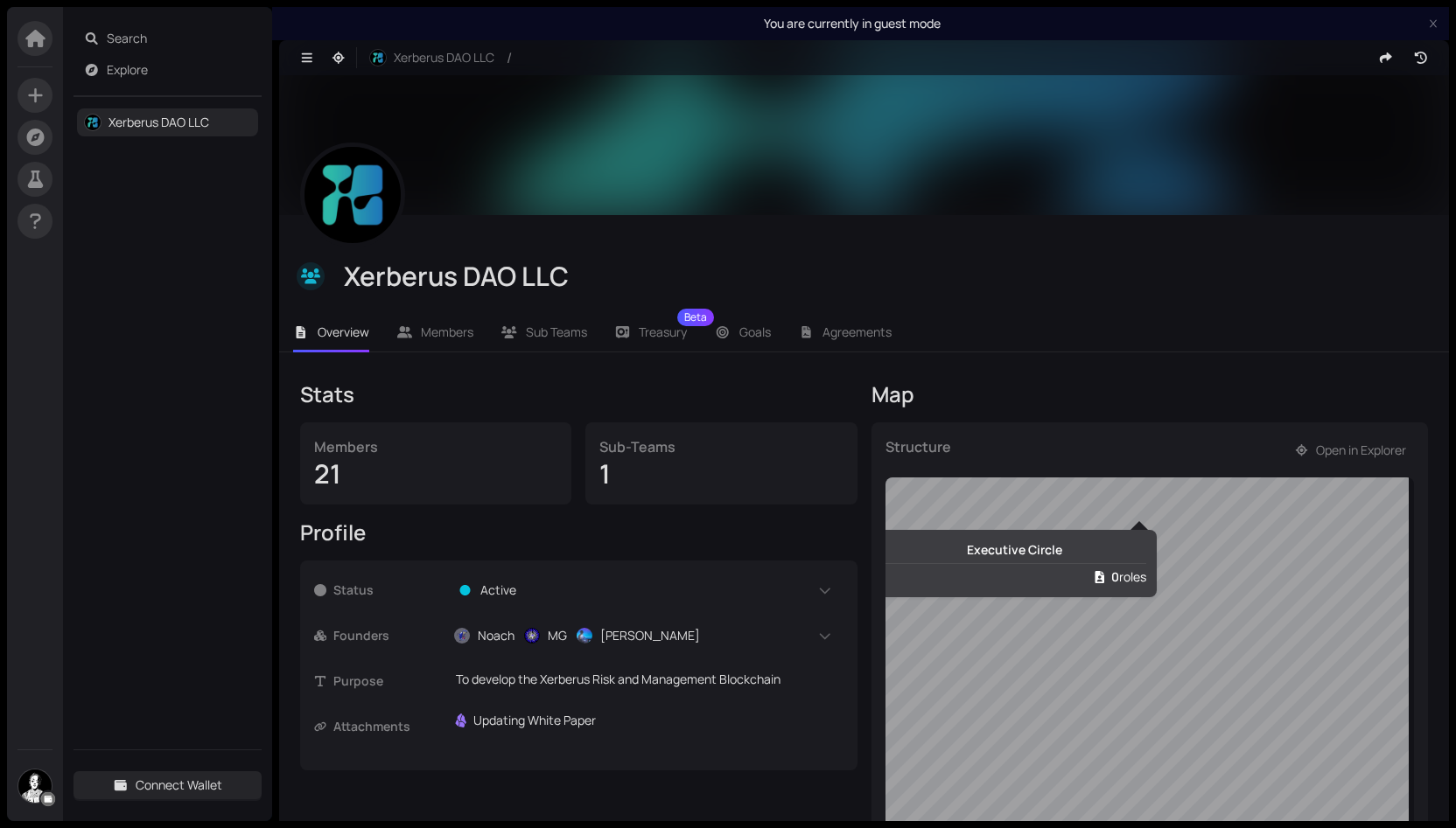
scroll to position [180, 0]
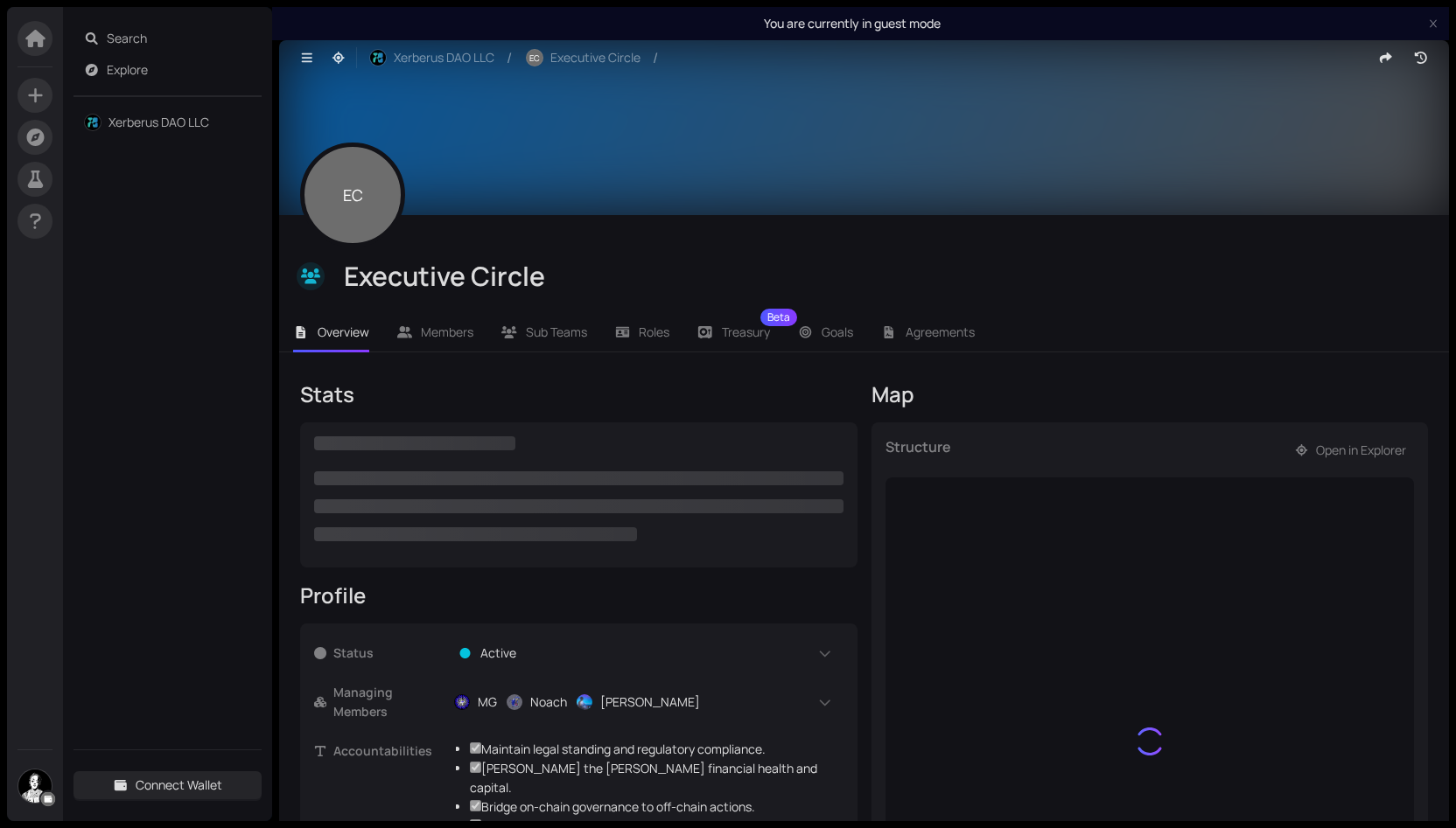
checkbox input "true"
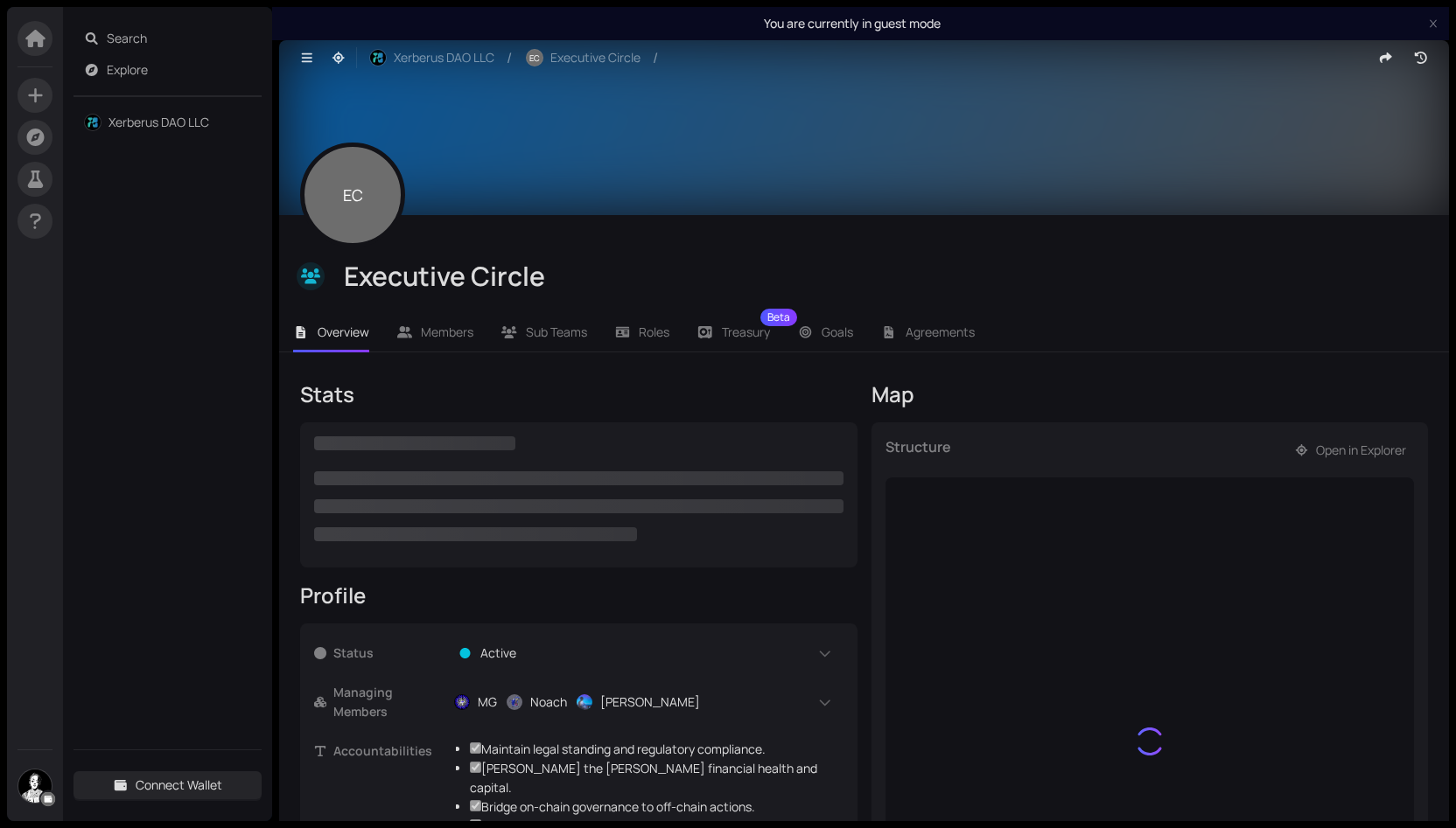
checkbox input "true"
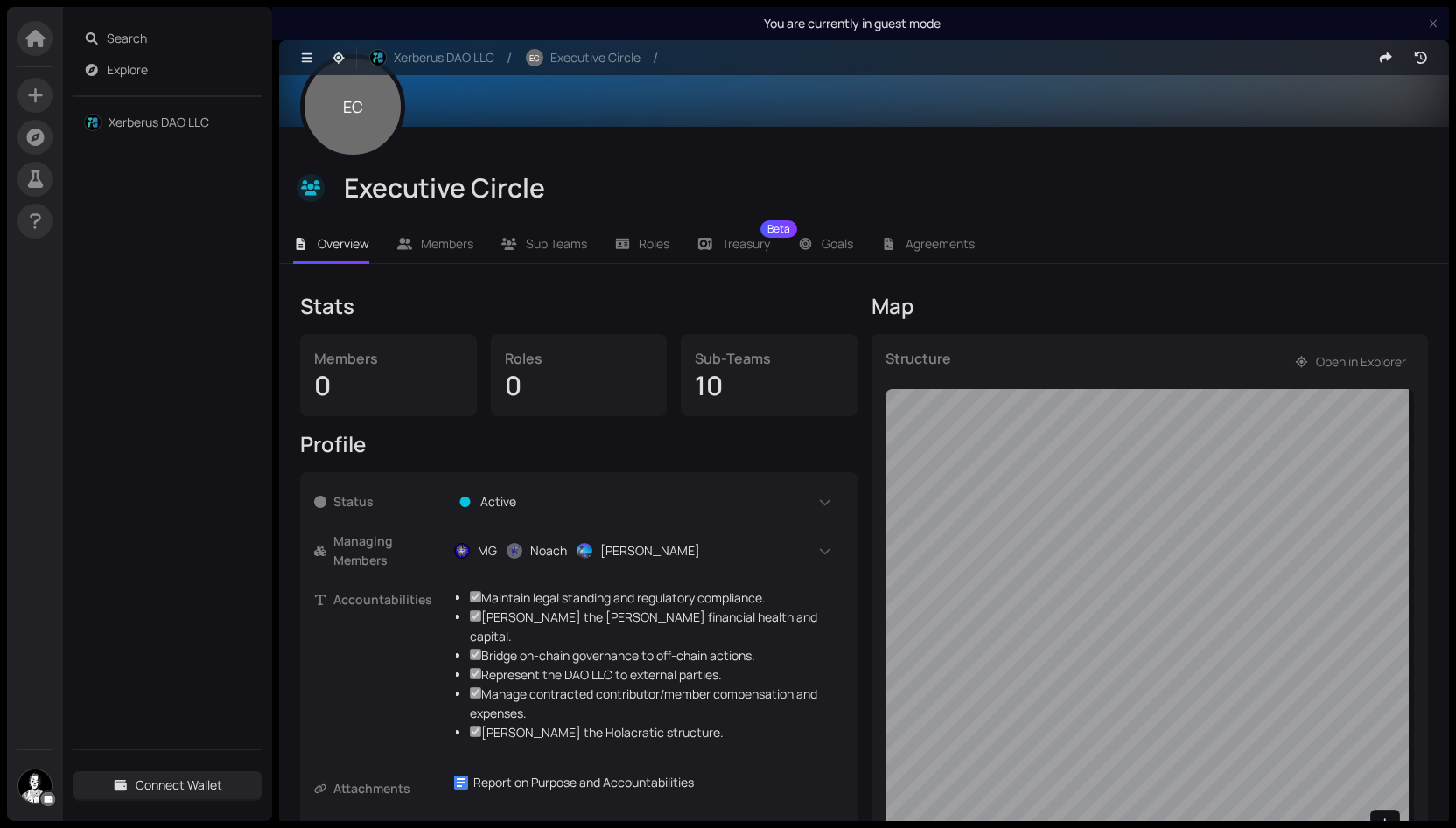
scroll to position [180, 0]
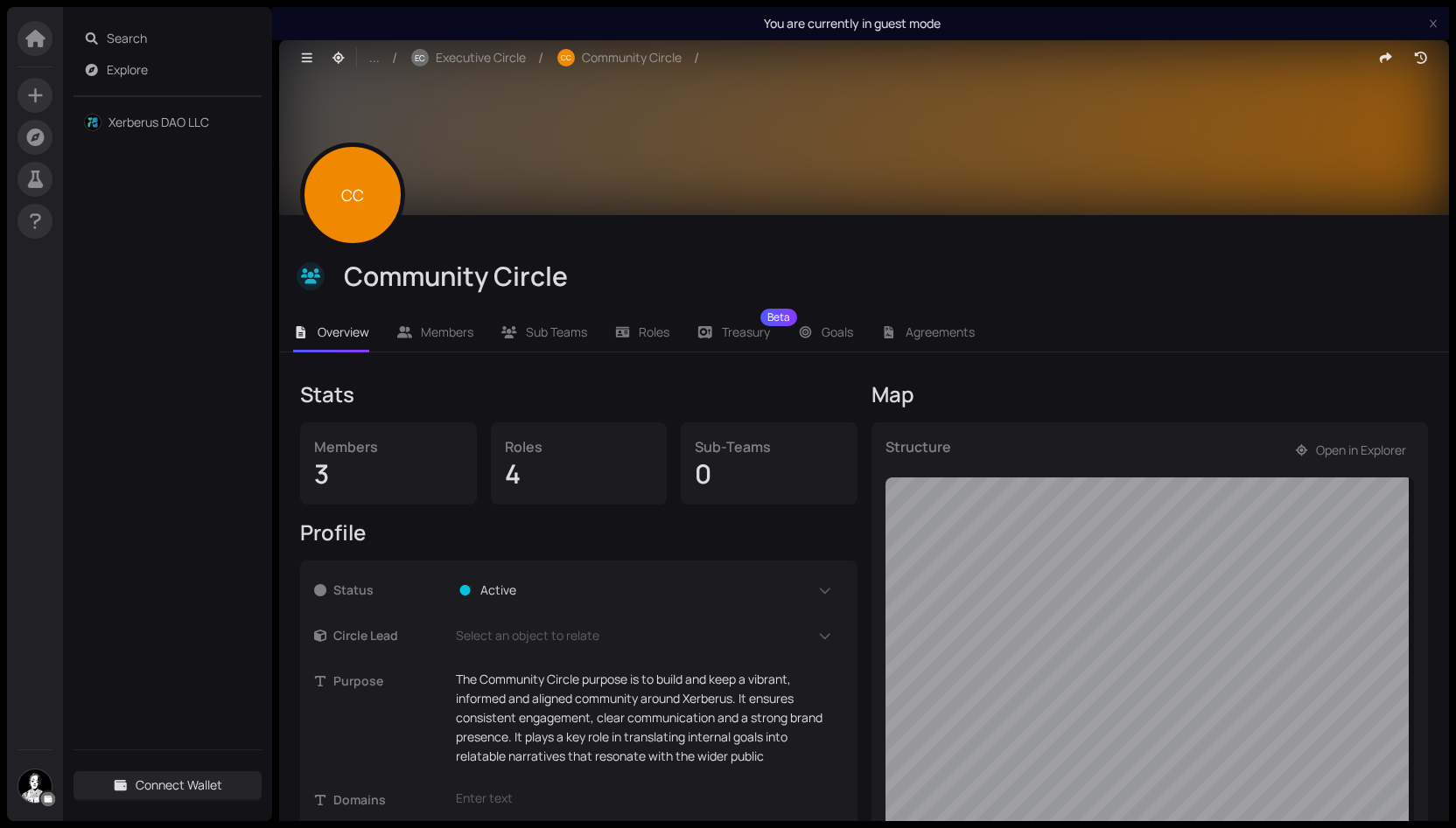
scroll to position [175, 0]
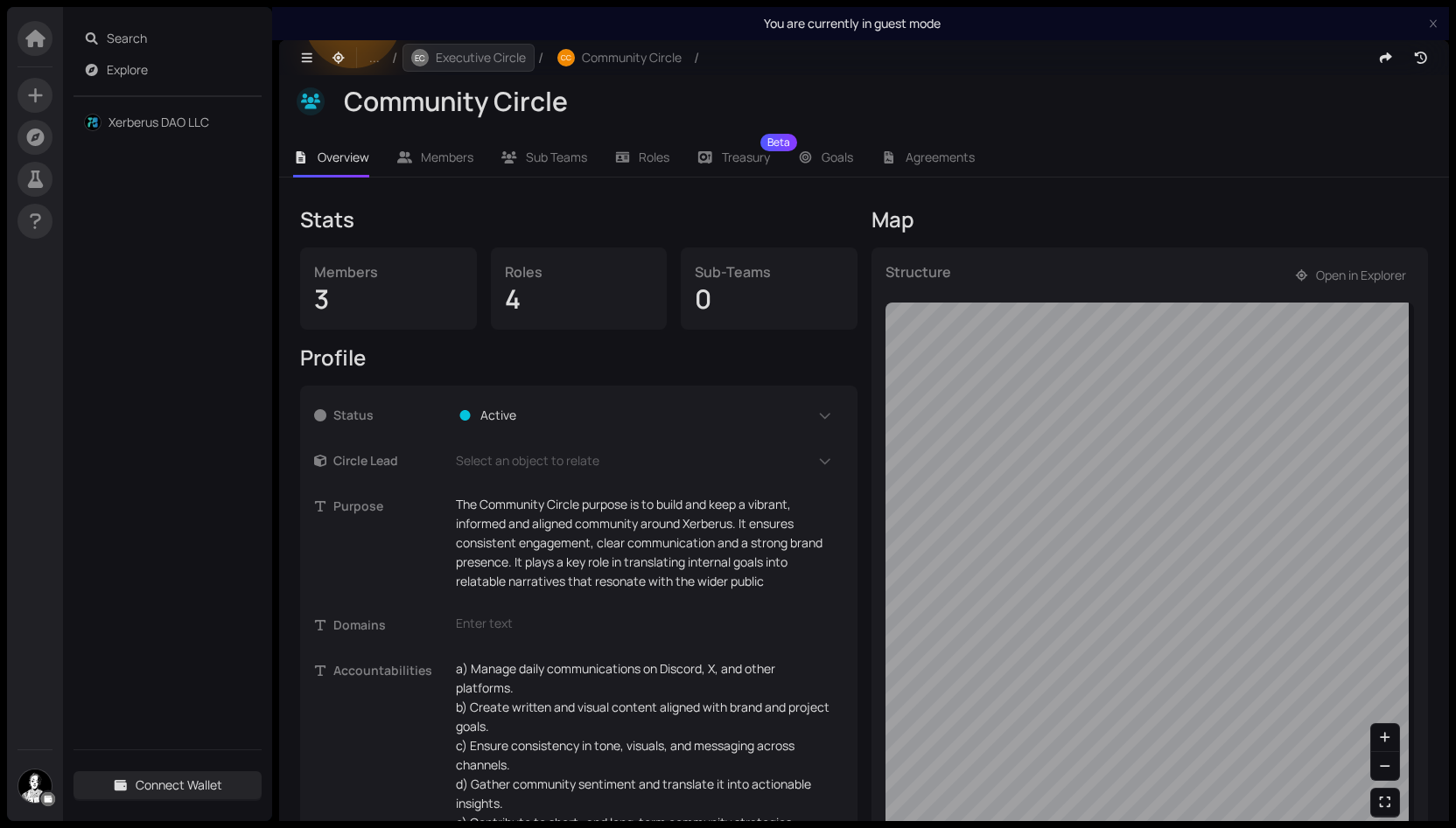
click at [492, 58] on span "Executive Circle" at bounding box center [480, 58] width 90 height 19
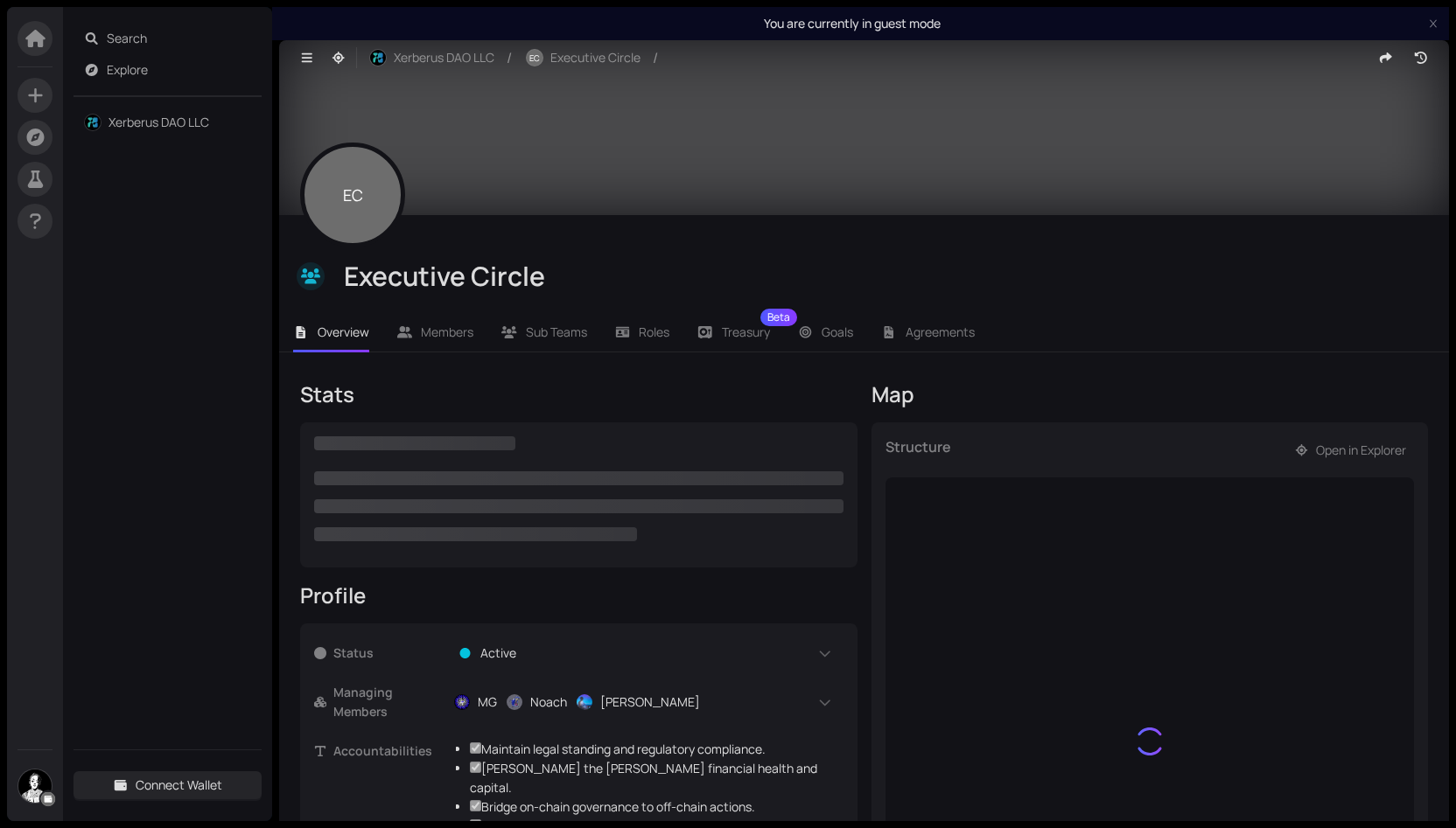
checkbox input "true"
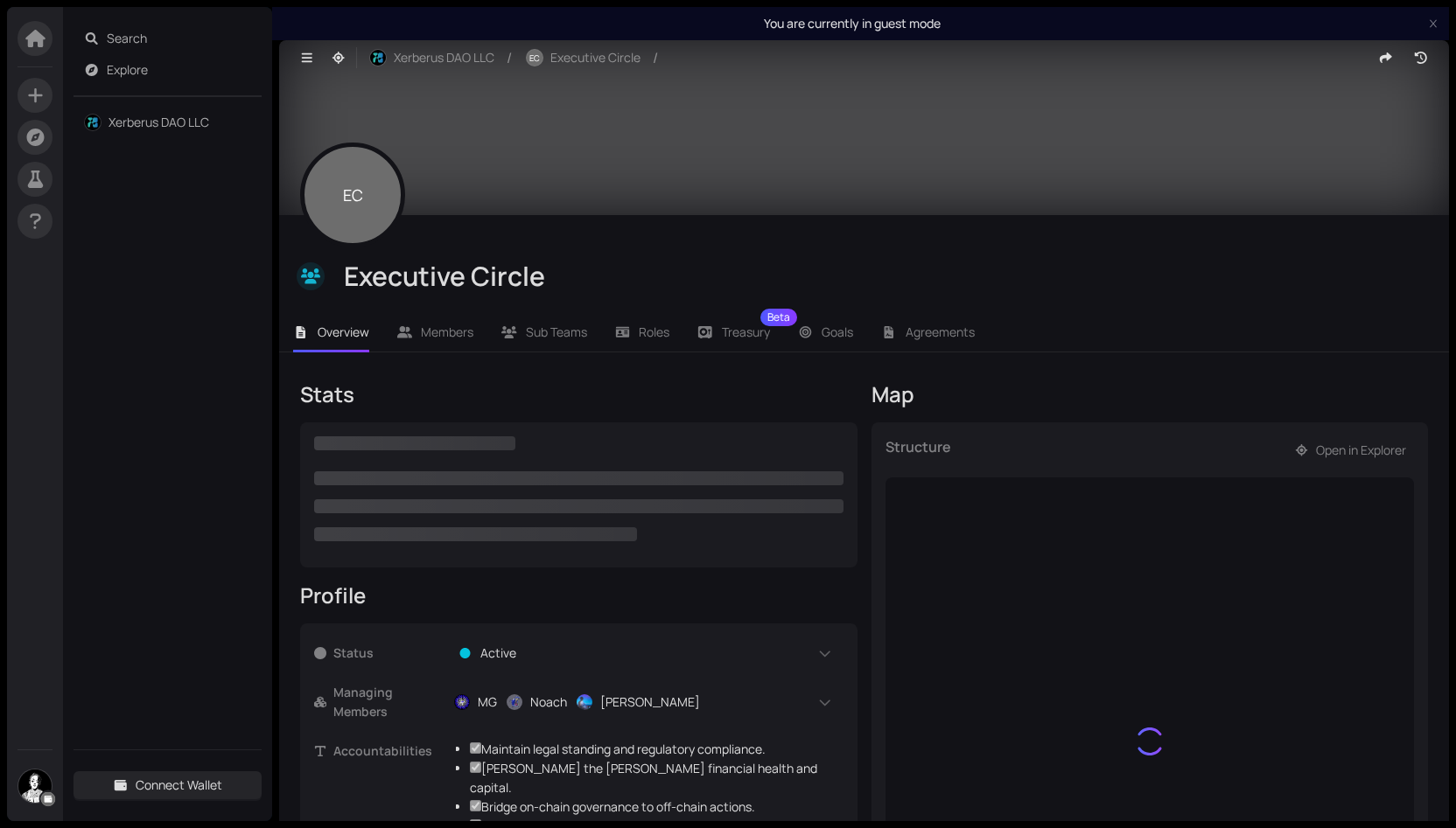
checkbox input "true"
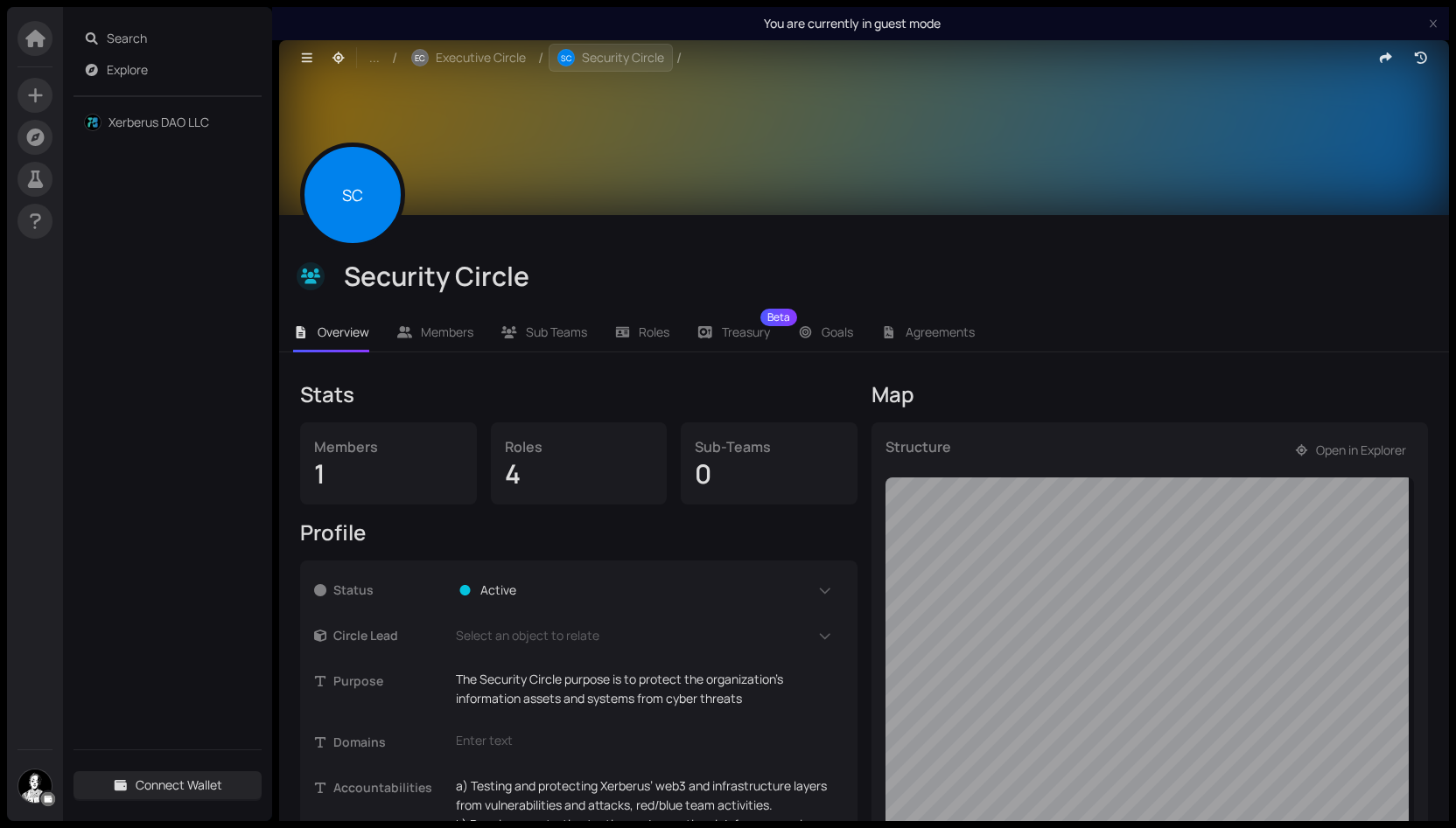
click at [619, 60] on span "Security Circle" at bounding box center [623, 58] width 82 height 19
click at [496, 55] on span "Executive Circle" at bounding box center [480, 58] width 90 height 19
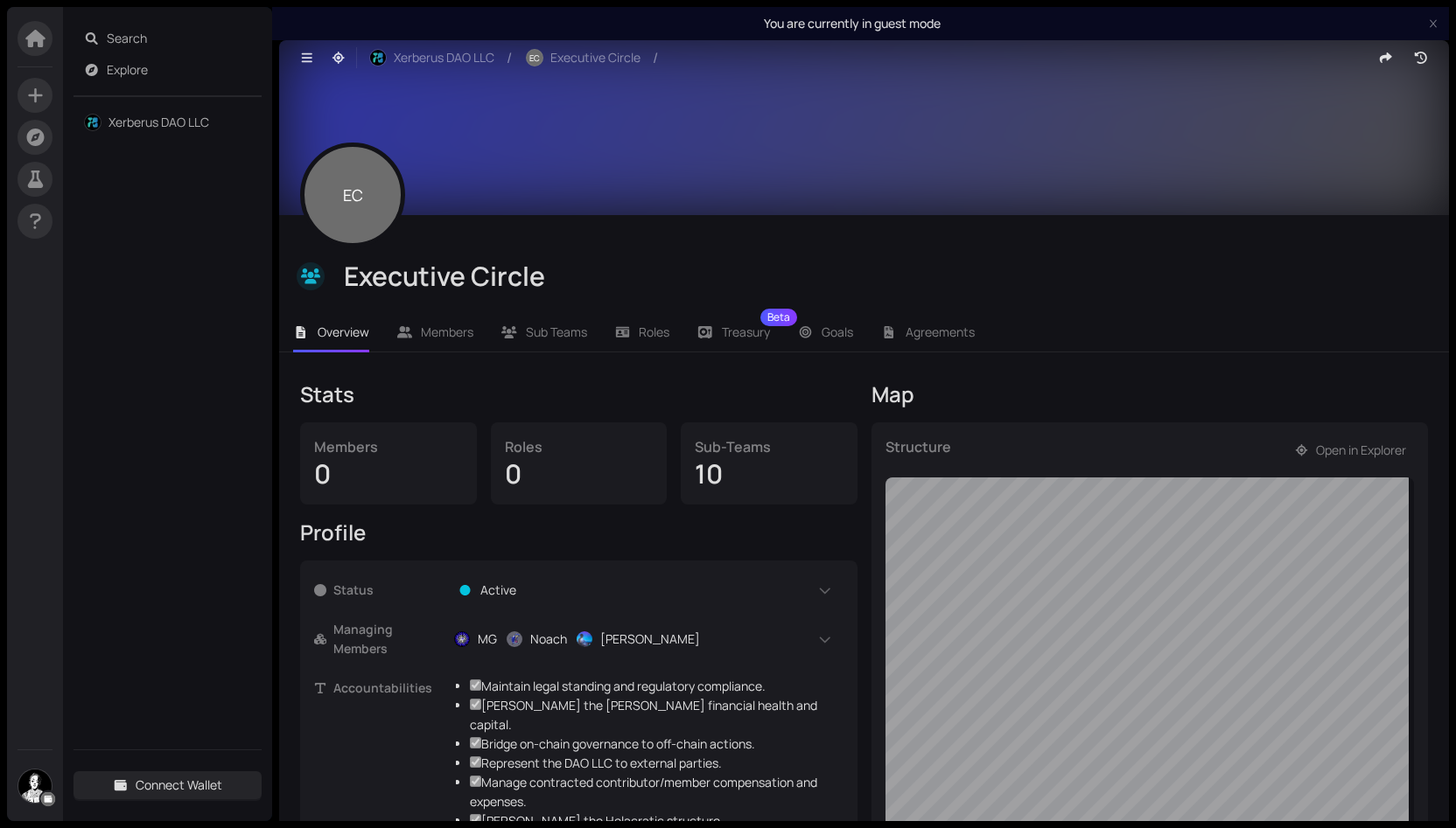
checkbox input "true"
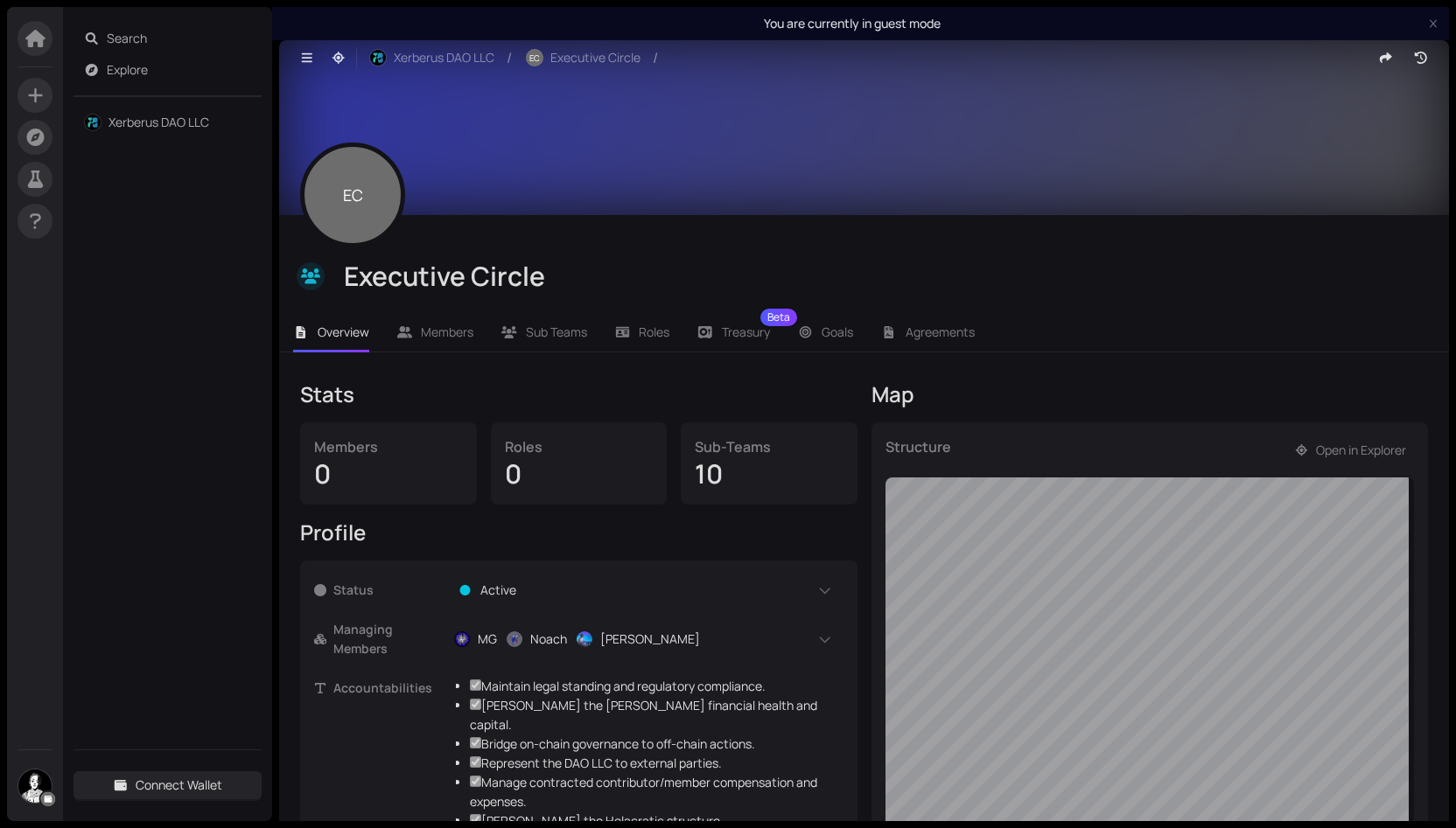
checkbox input "true"
click at [719, 332] on div "Treasury Beta" at bounding box center [733, 332] width 73 height 40
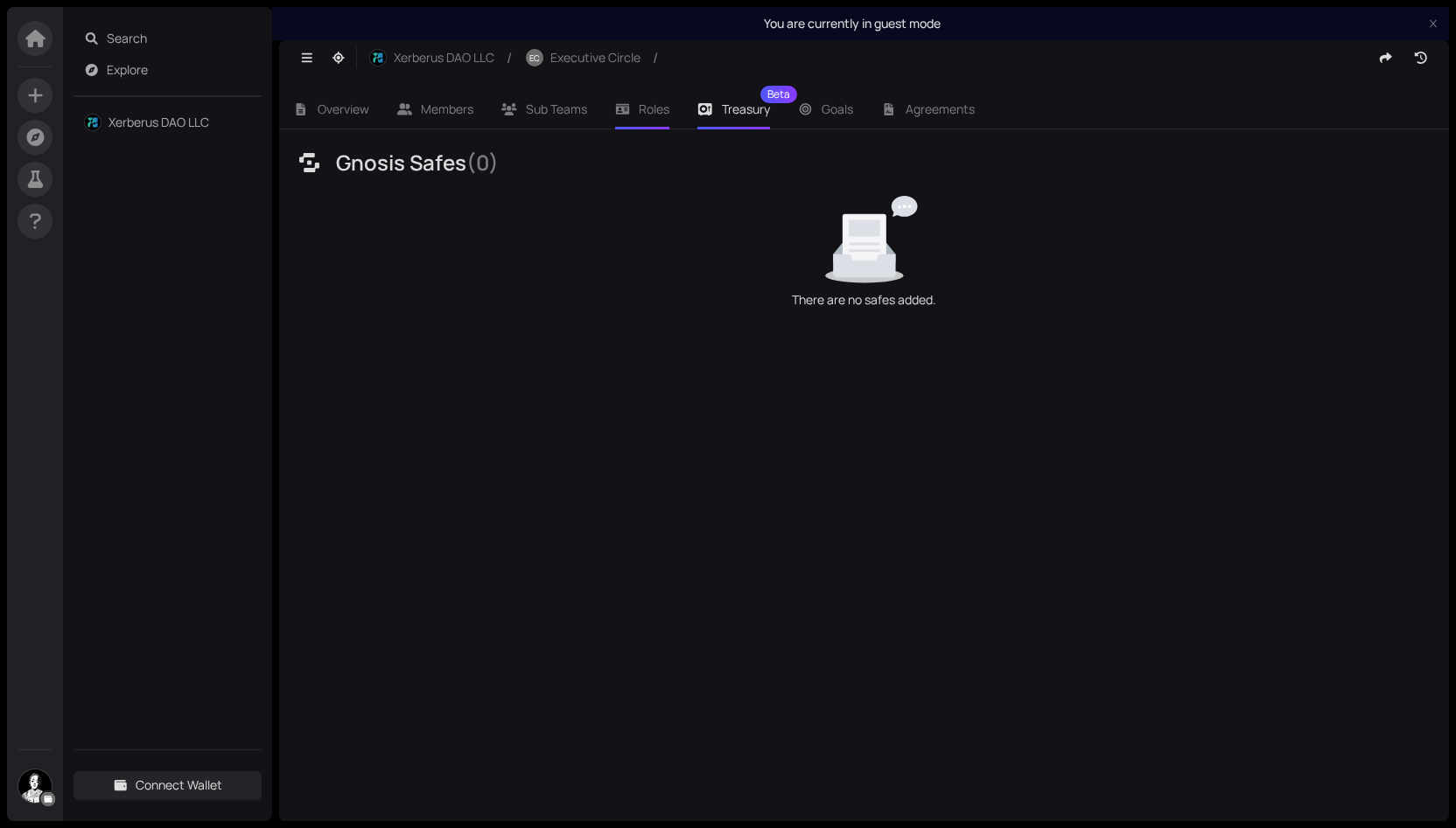
click at [644, 112] on span "Roles" at bounding box center [654, 109] width 31 height 16
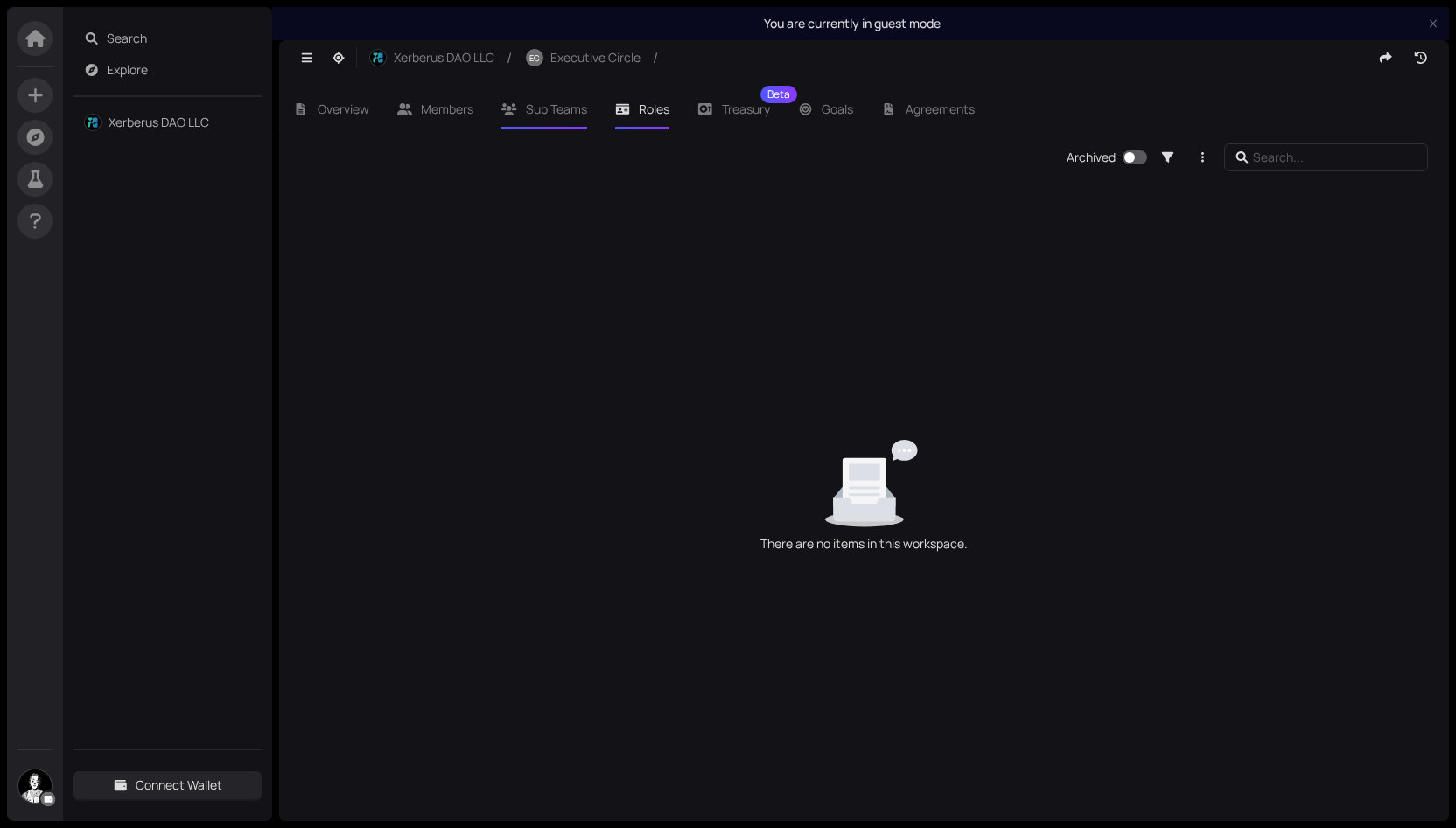
click at [568, 110] on span "Sub Teams" at bounding box center [556, 109] width 61 height 16
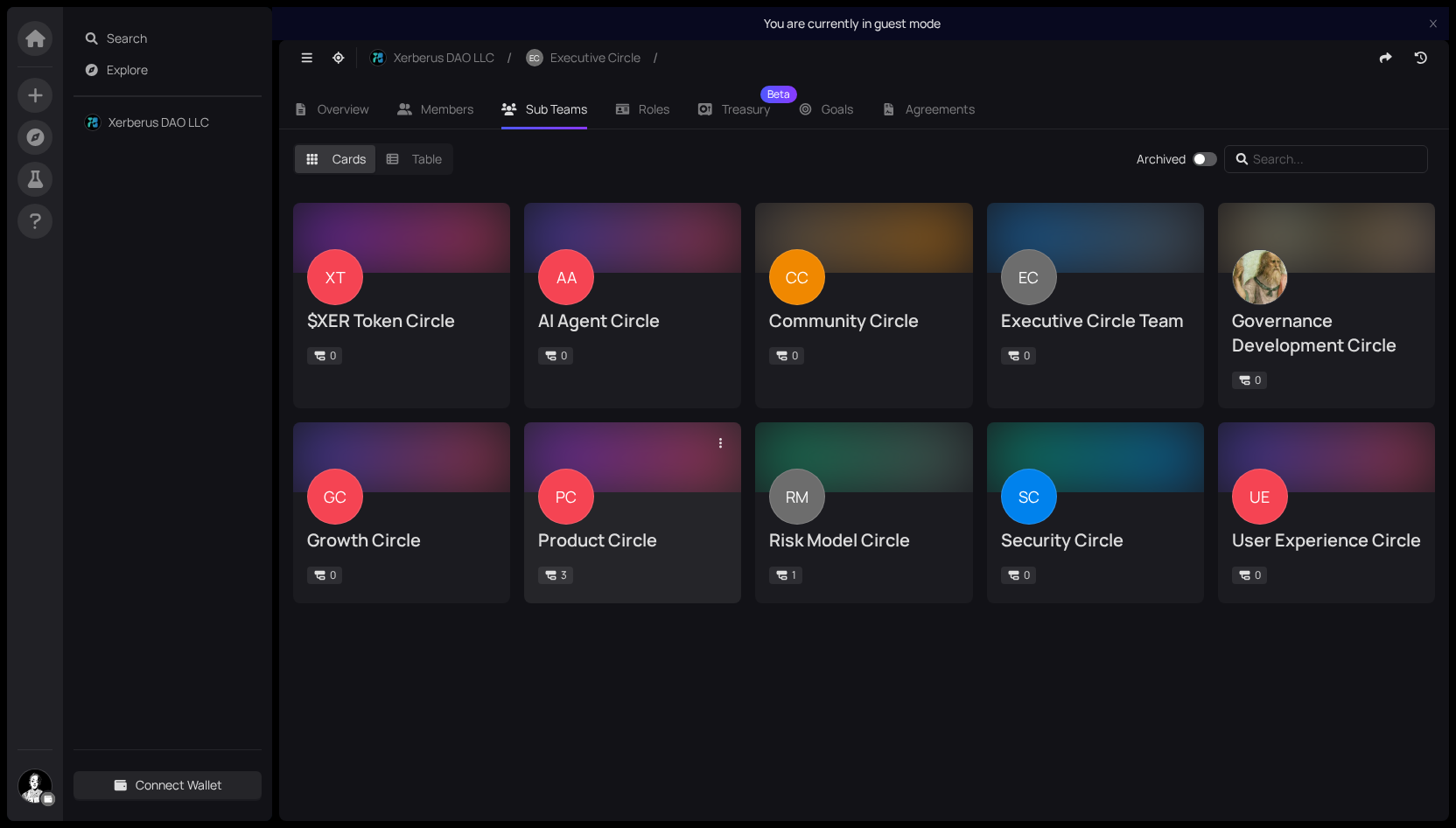
click at [602, 536] on div "Product Circle" at bounding box center [632, 540] width 189 height 24
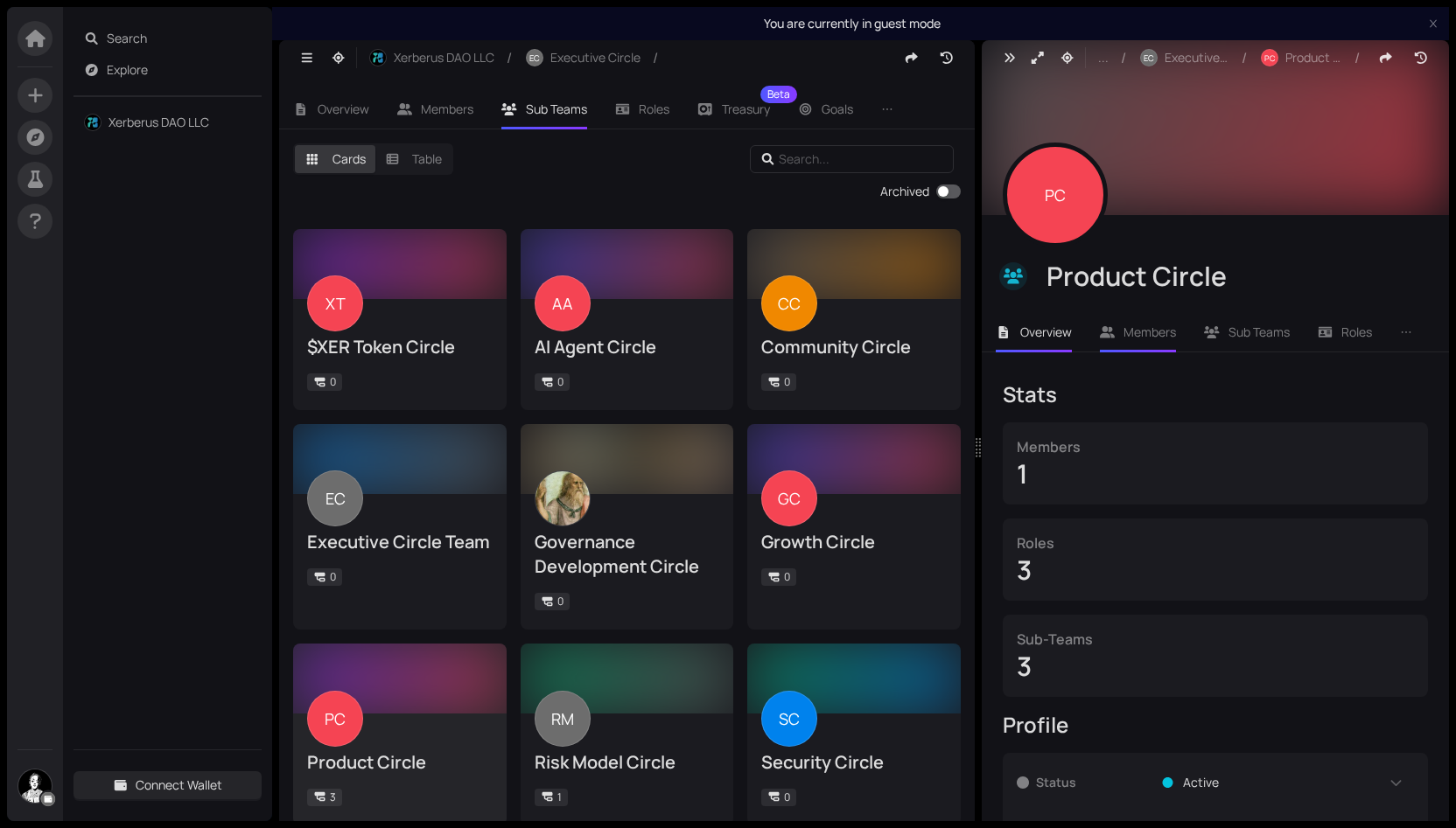
click at [1162, 334] on span "Members" at bounding box center [1149, 332] width 52 height 16
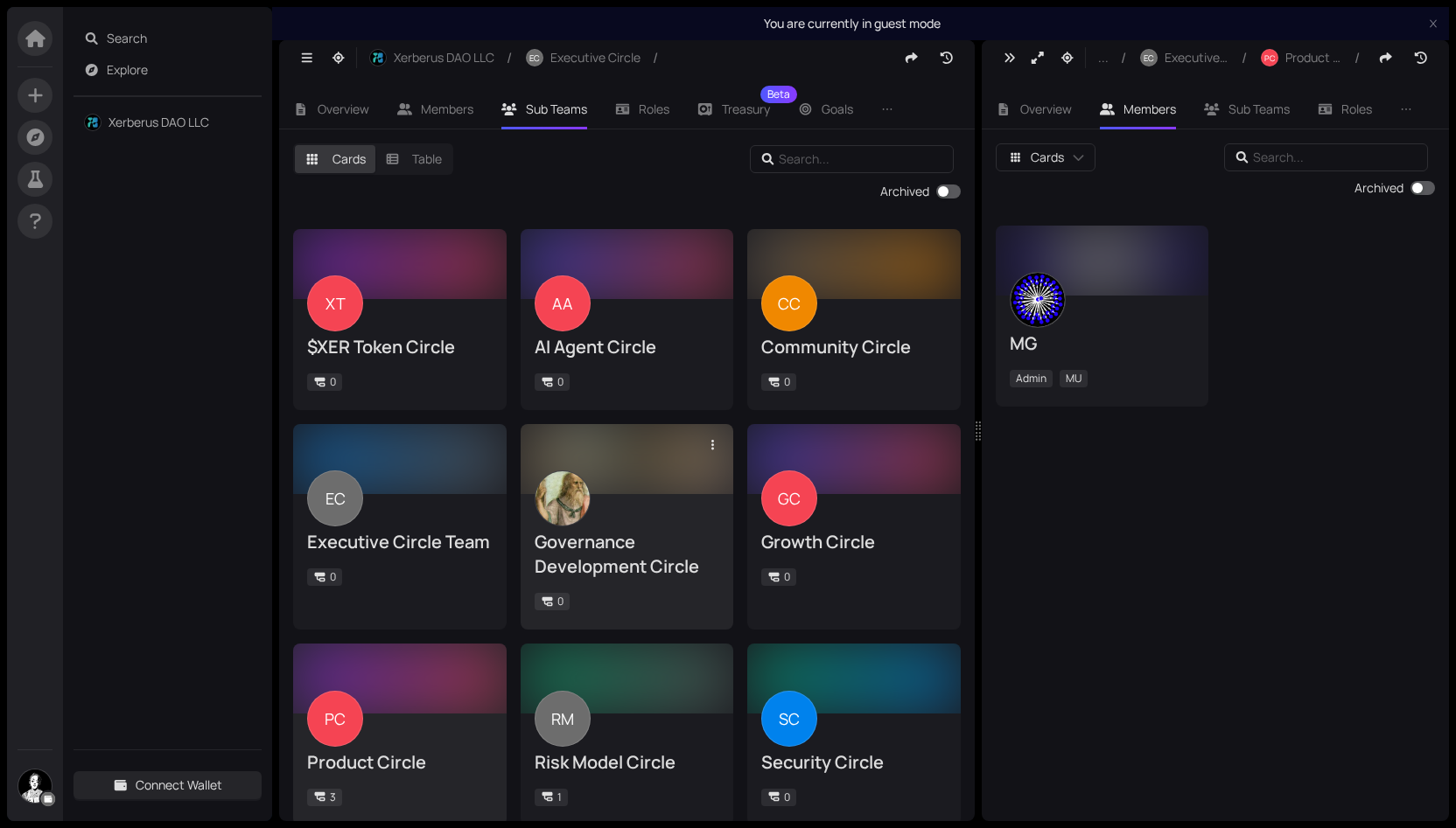
click at [624, 569] on div "Governance Development Circle" at bounding box center [627, 555] width 185 height 49
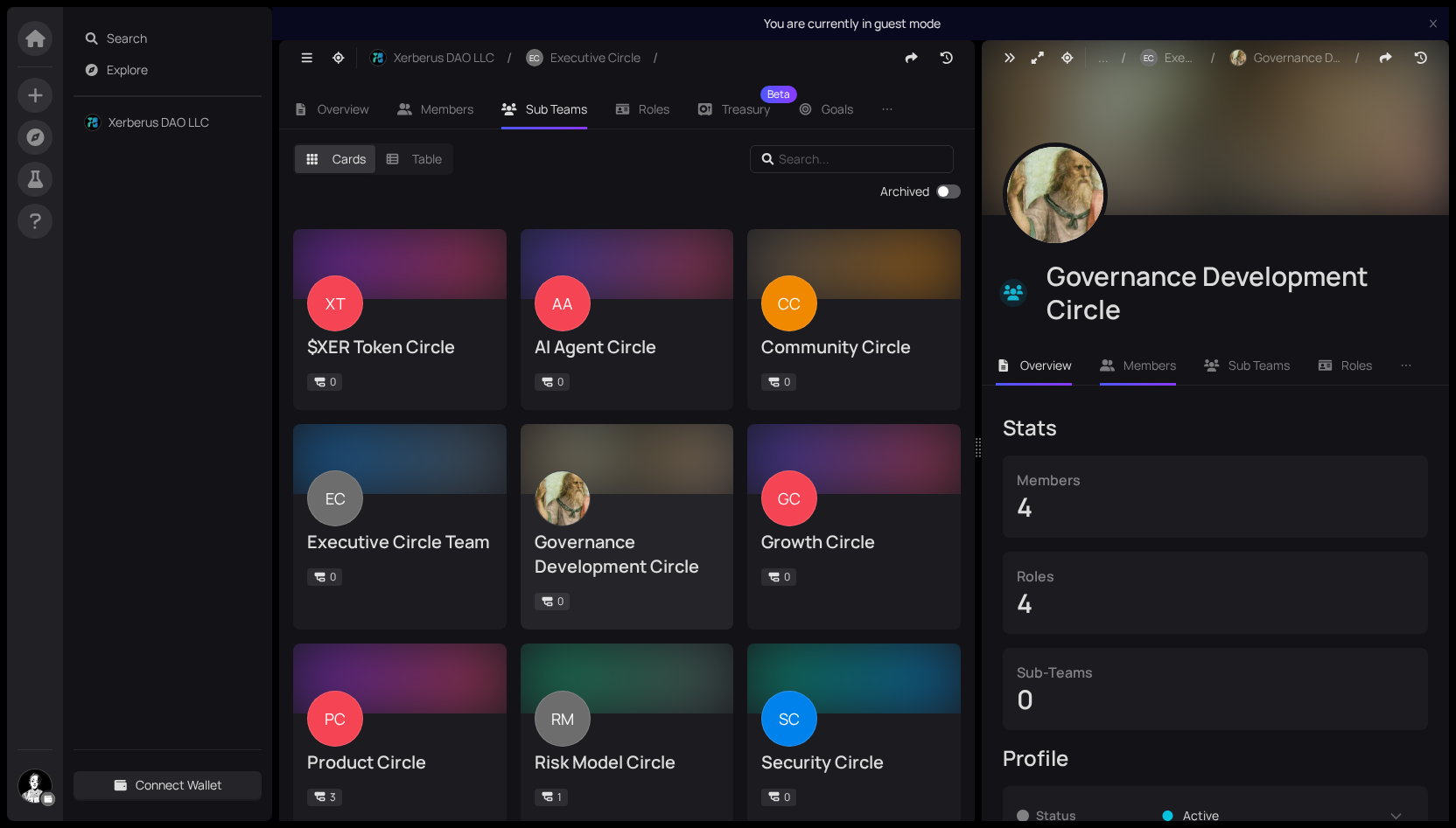
click at [1175, 372] on span "Members" at bounding box center [1149, 365] width 52 height 16
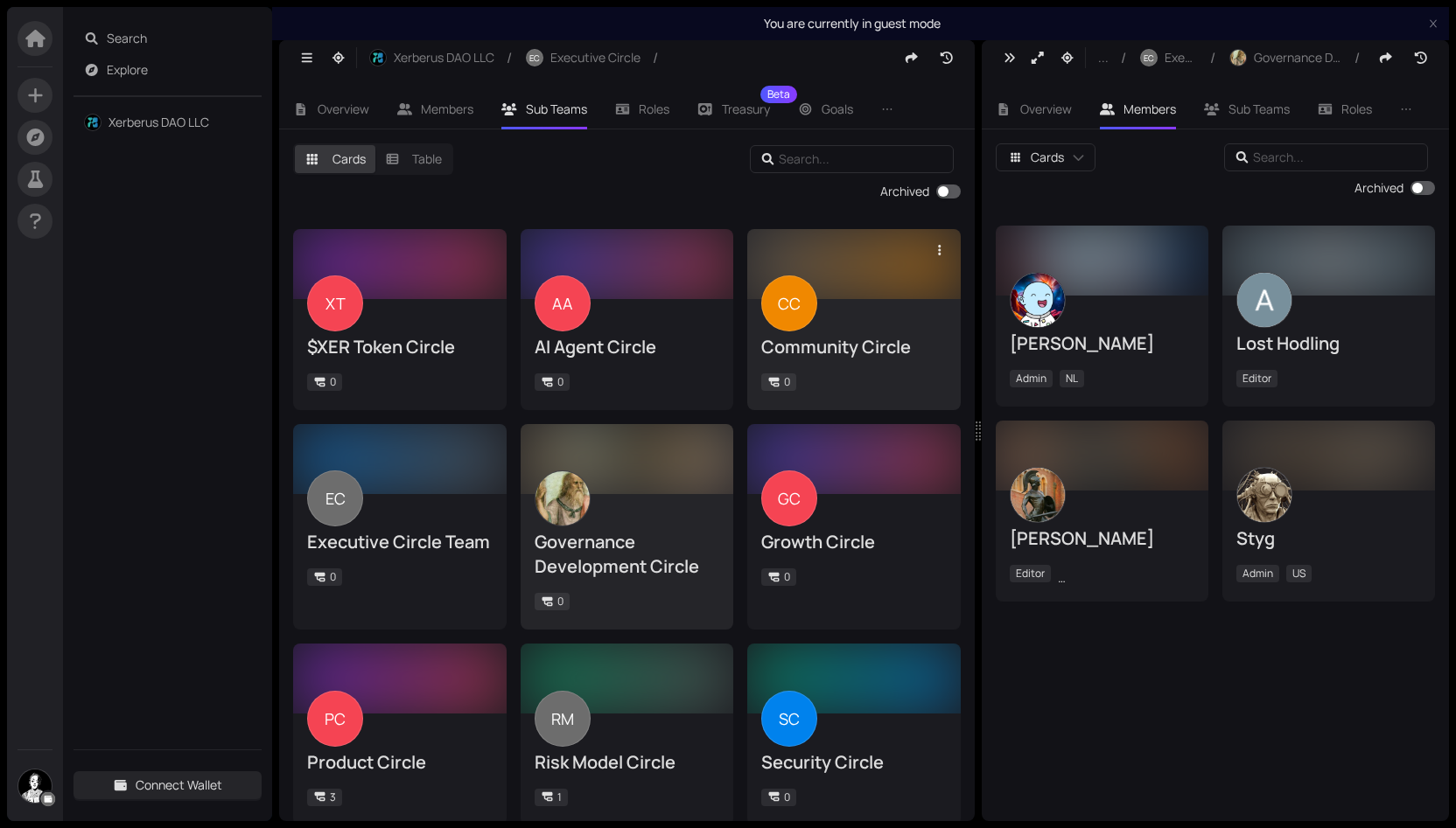
click at [814, 354] on div "Community Circle" at bounding box center [854, 346] width 185 height 24
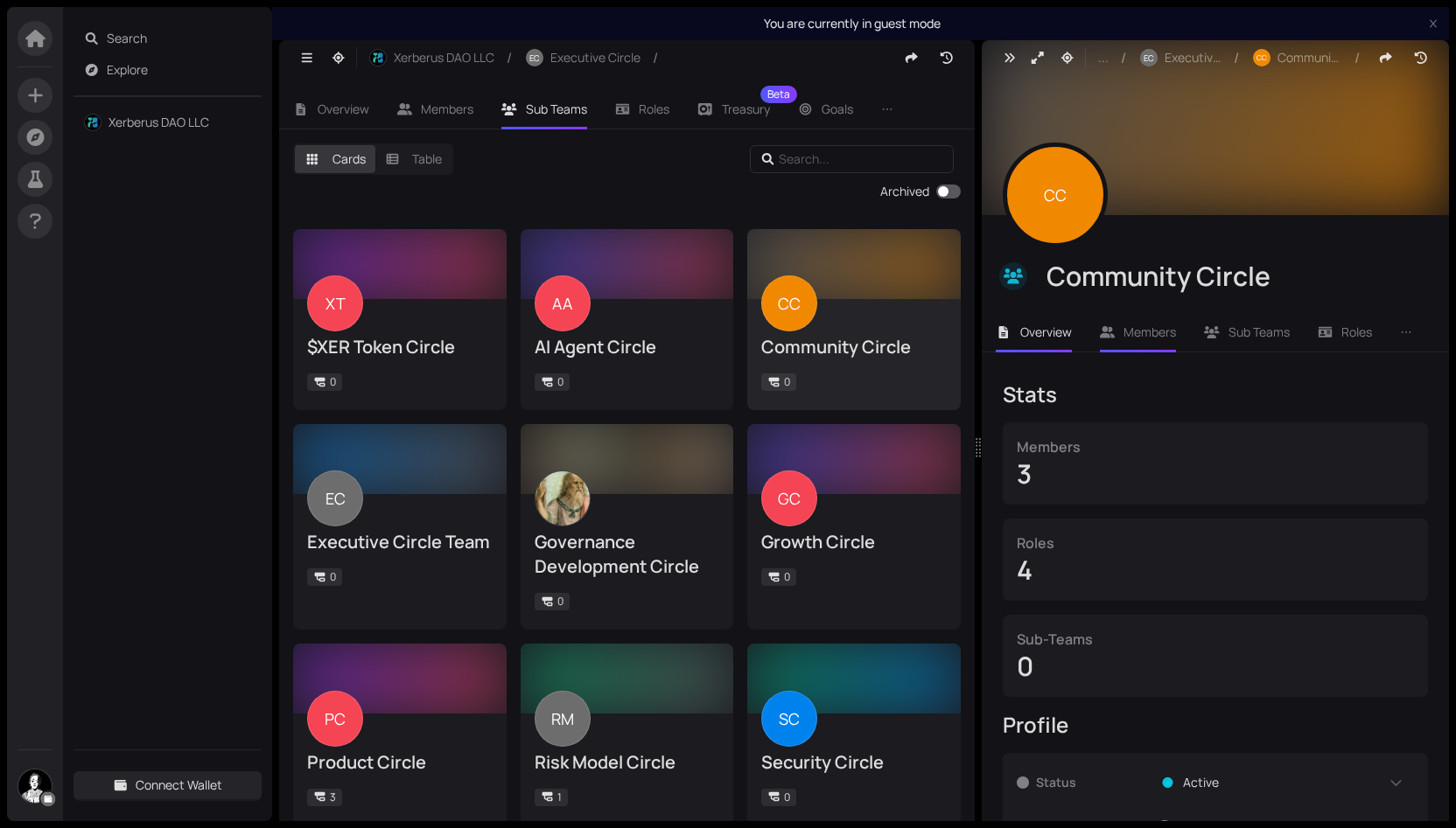
click at [1127, 334] on span "Members" at bounding box center [1149, 332] width 52 height 16
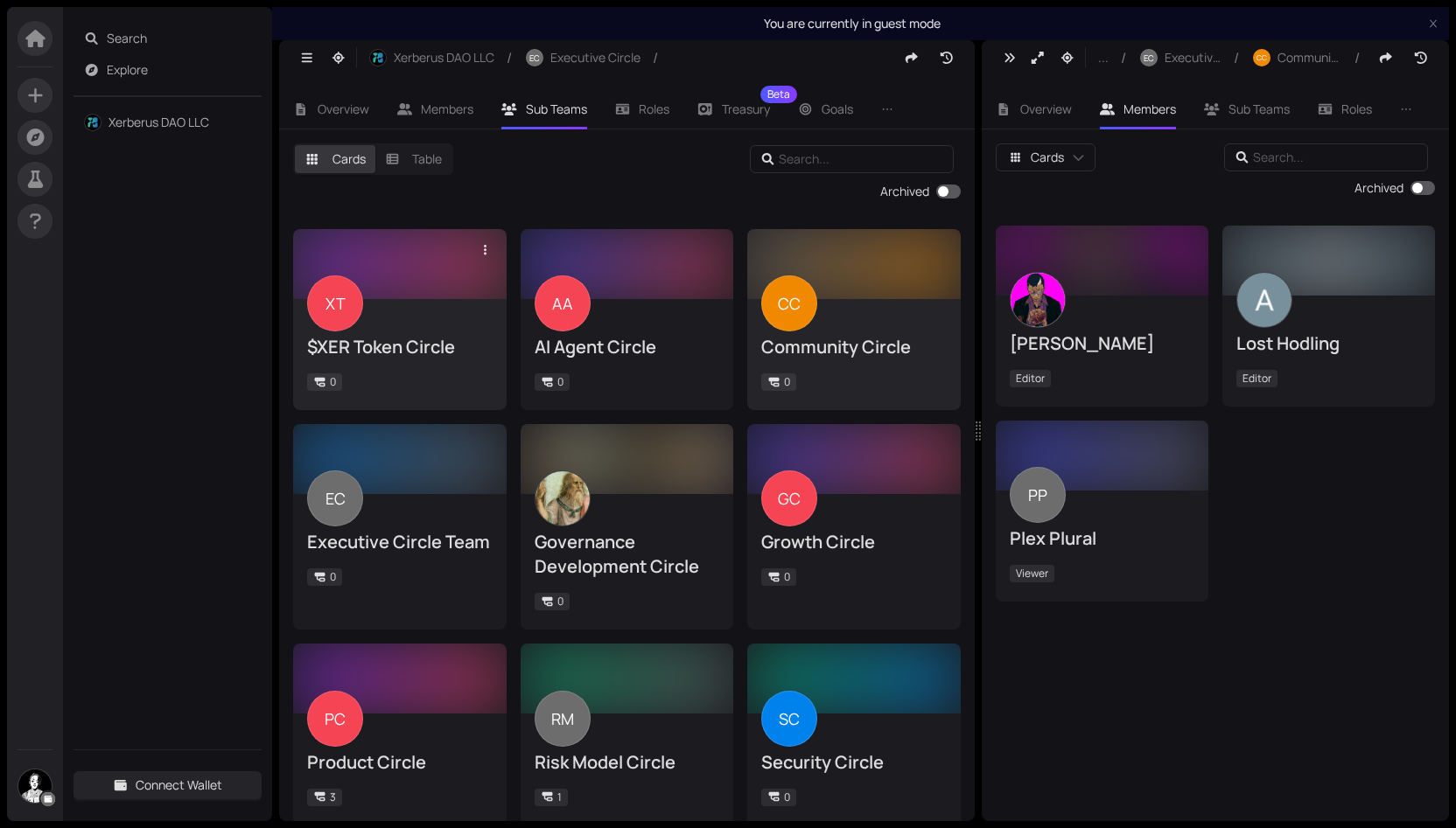
click at [376, 336] on div "$XER Token Circle" at bounding box center [400, 346] width 185 height 24
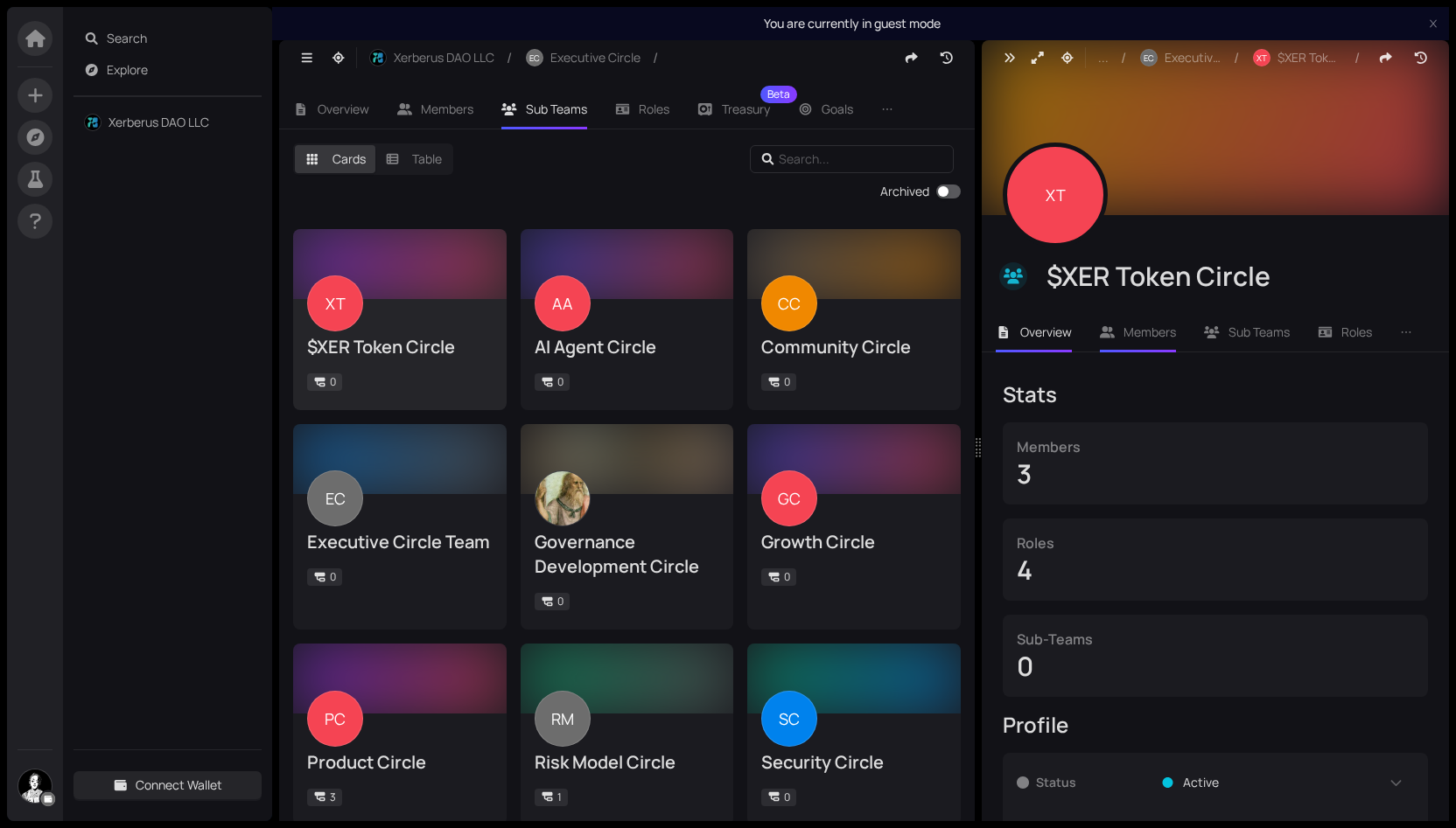
click at [1139, 342] on li "Members" at bounding box center [1138, 332] width 105 height 40
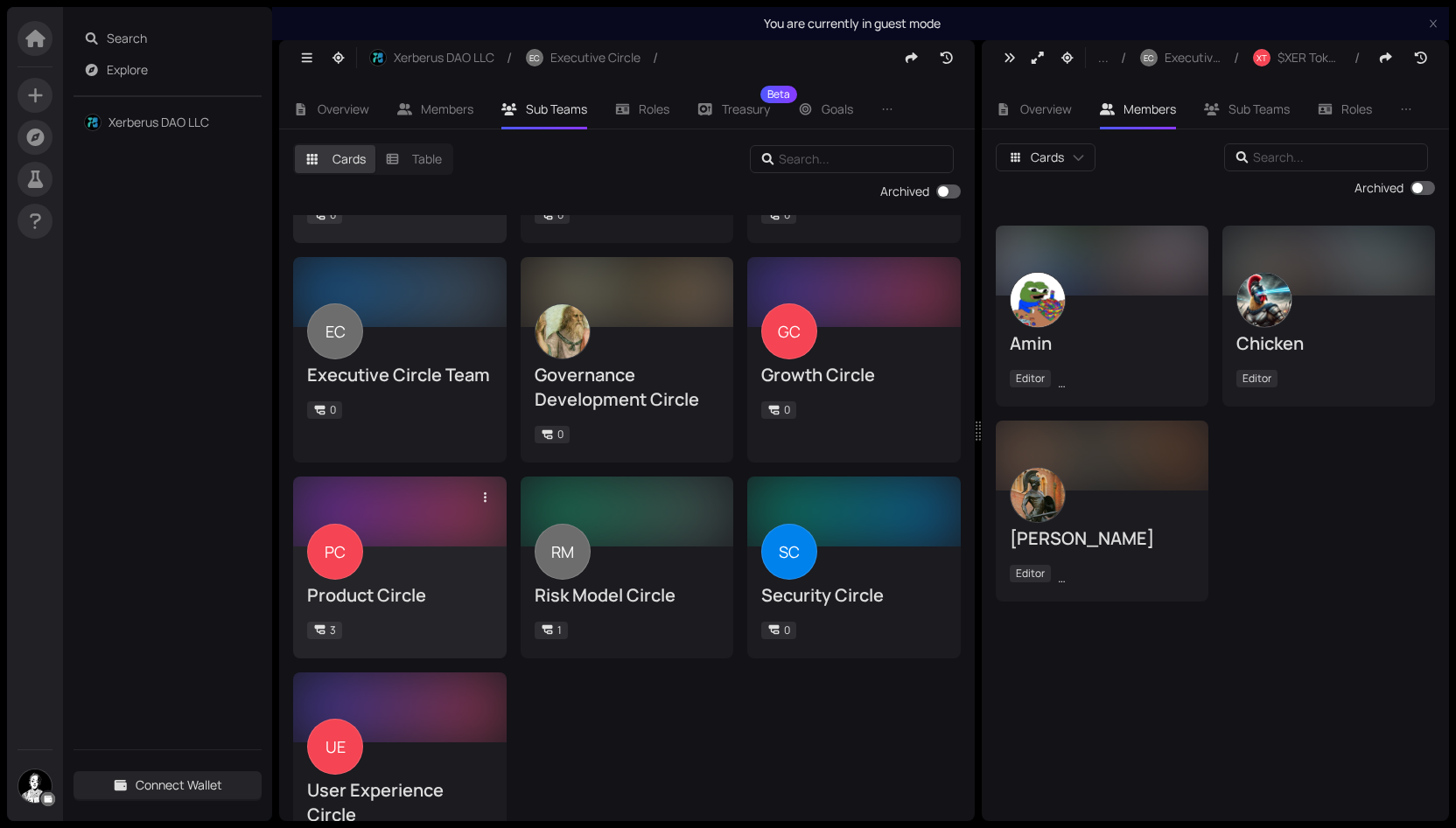
scroll to position [237, 0]
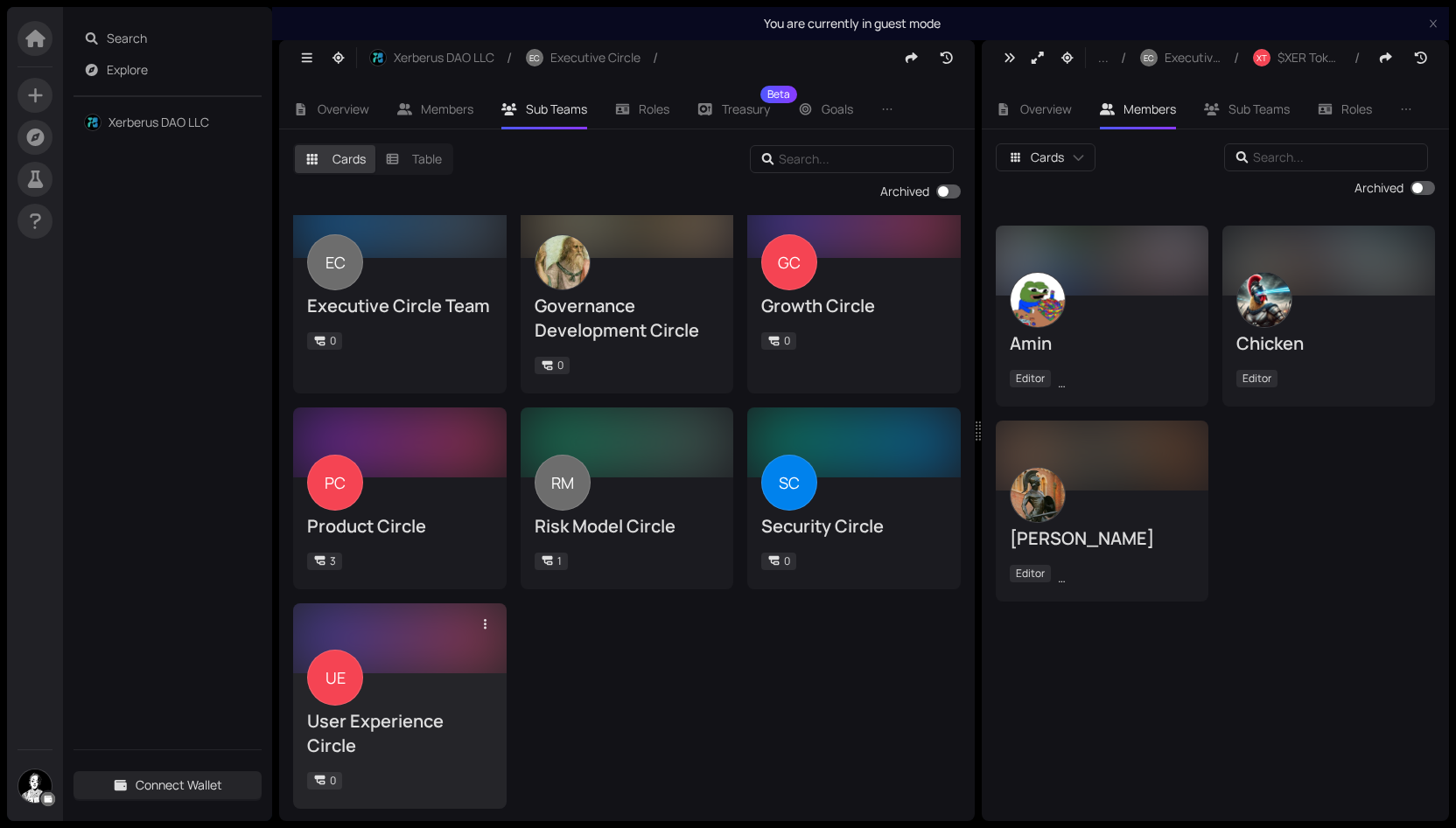
click at [381, 731] on div "User Experience Circle" at bounding box center [400, 733] width 185 height 49
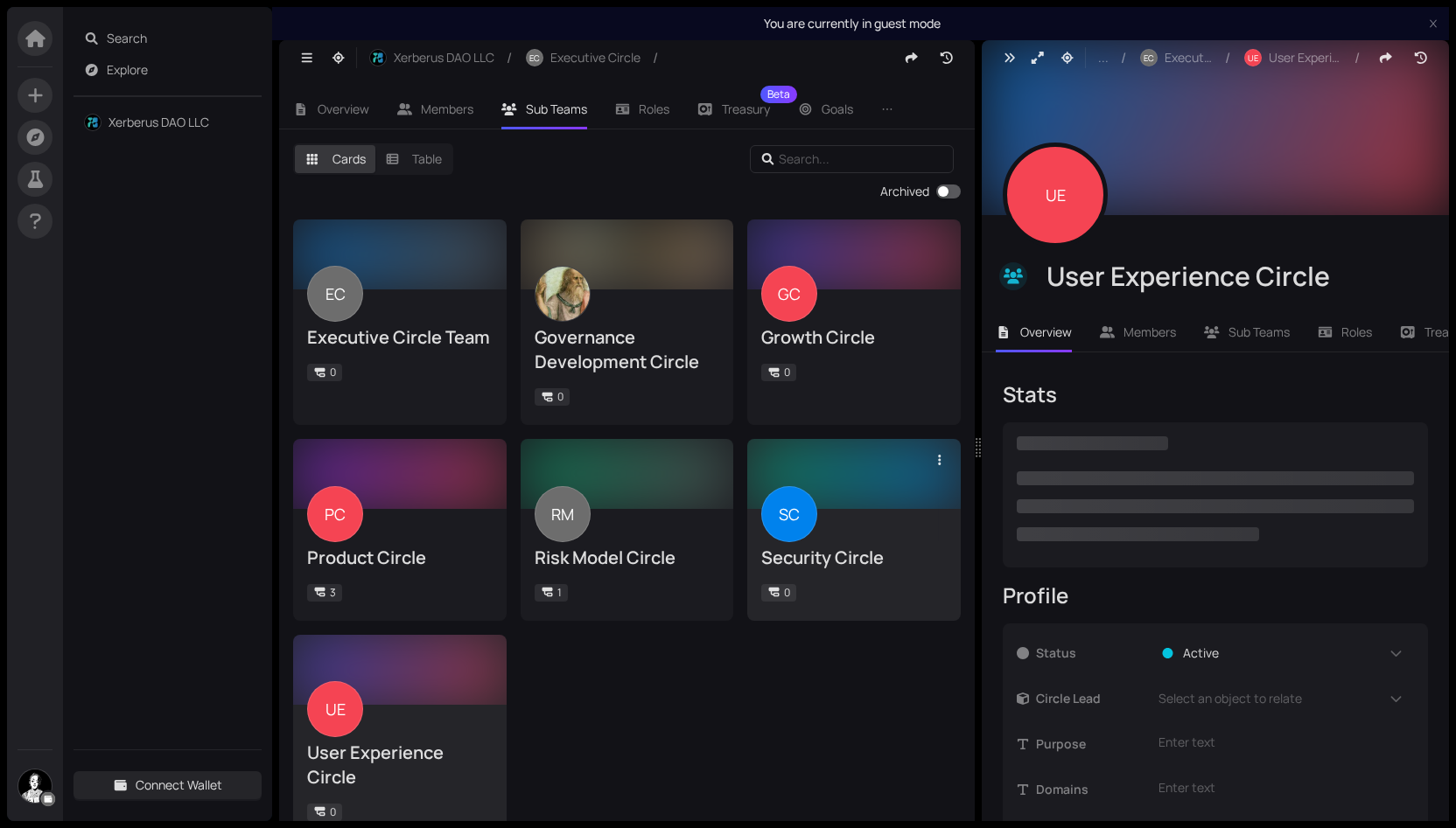
scroll to position [203, 0]
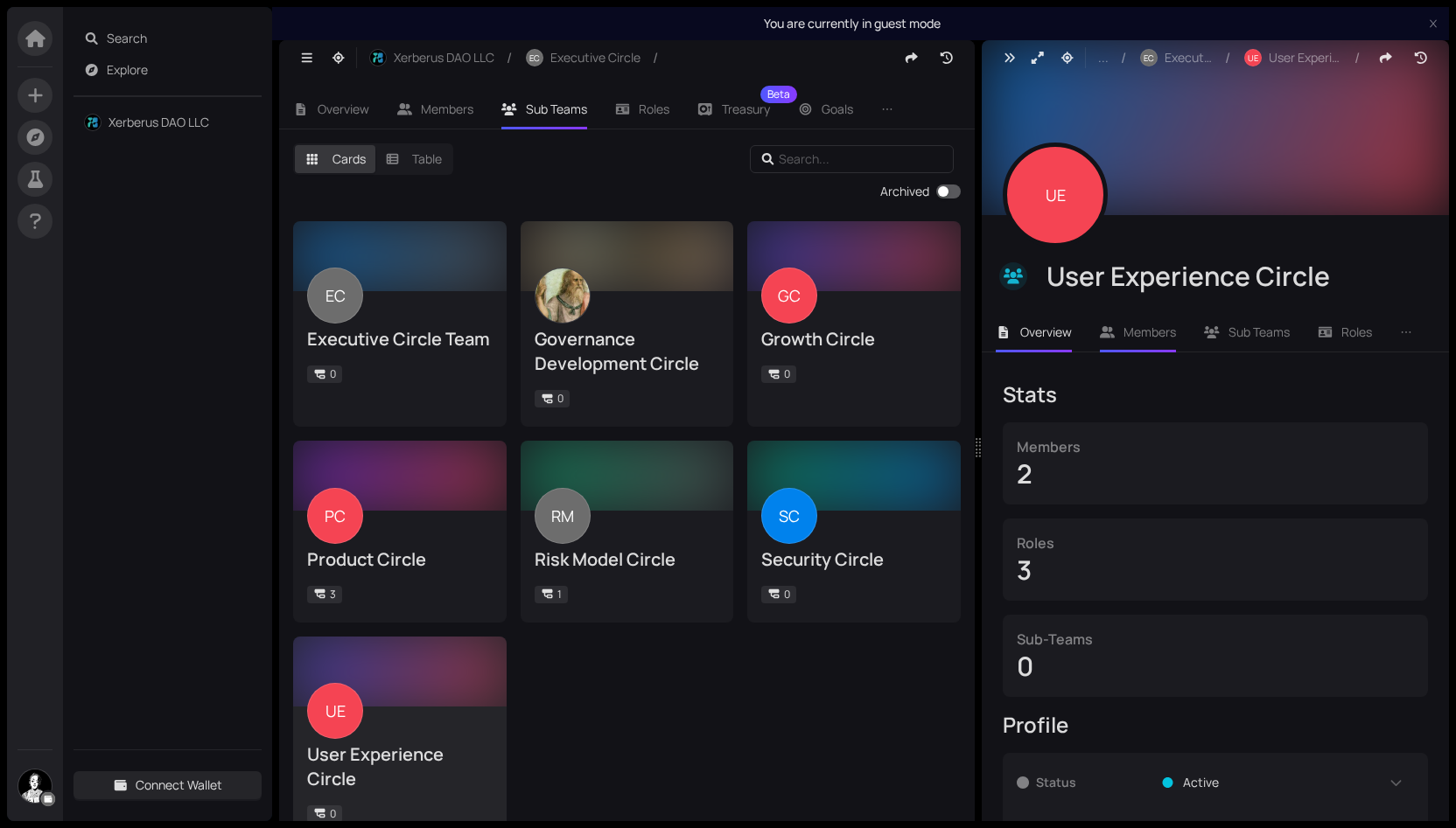
click at [1149, 334] on span "Members" at bounding box center [1149, 332] width 52 height 16
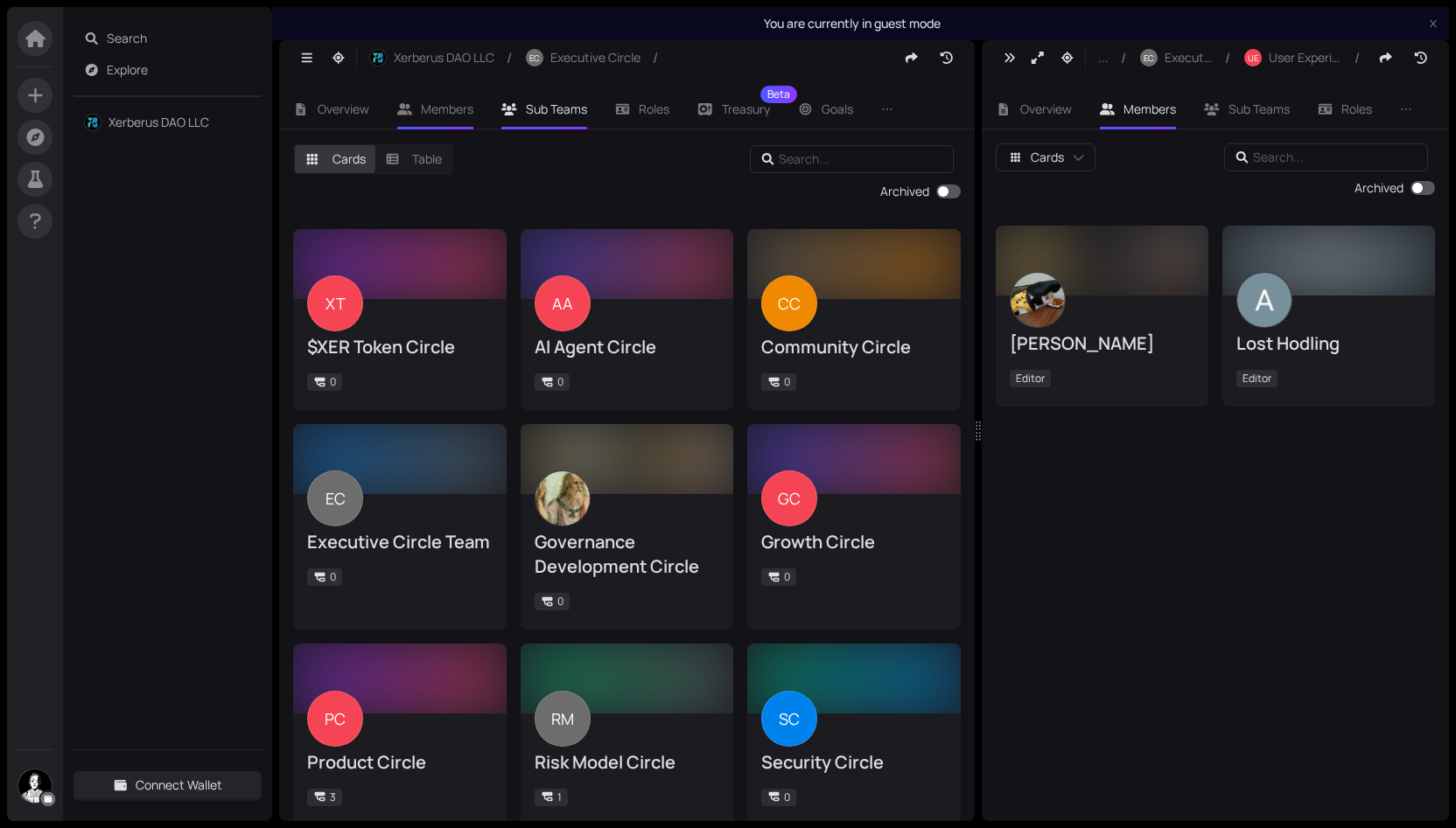
click at [462, 105] on span "Members" at bounding box center [447, 109] width 52 height 16
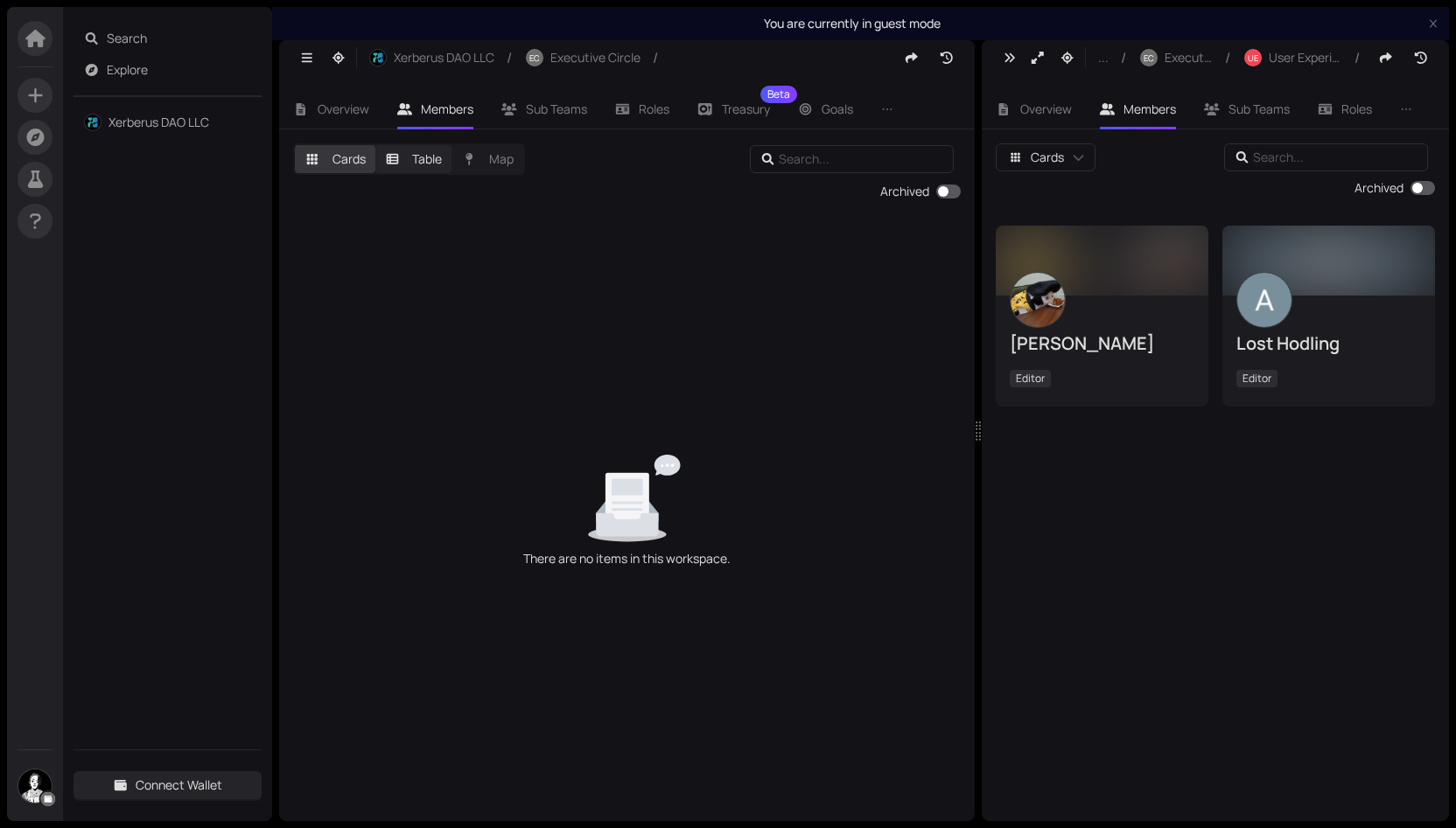
click at [425, 164] on label "Table" at bounding box center [413, 159] width 77 height 28
click at [375, 145] on input "Table" at bounding box center [375, 145] width 0 height 0
click at [356, 164] on label "Cards" at bounding box center [335, 159] width 81 height 28
click at [295, 145] on input "Cards" at bounding box center [295, 145] width 0 height 0
click at [493, 158] on label "Map" at bounding box center [487, 159] width 72 height 28
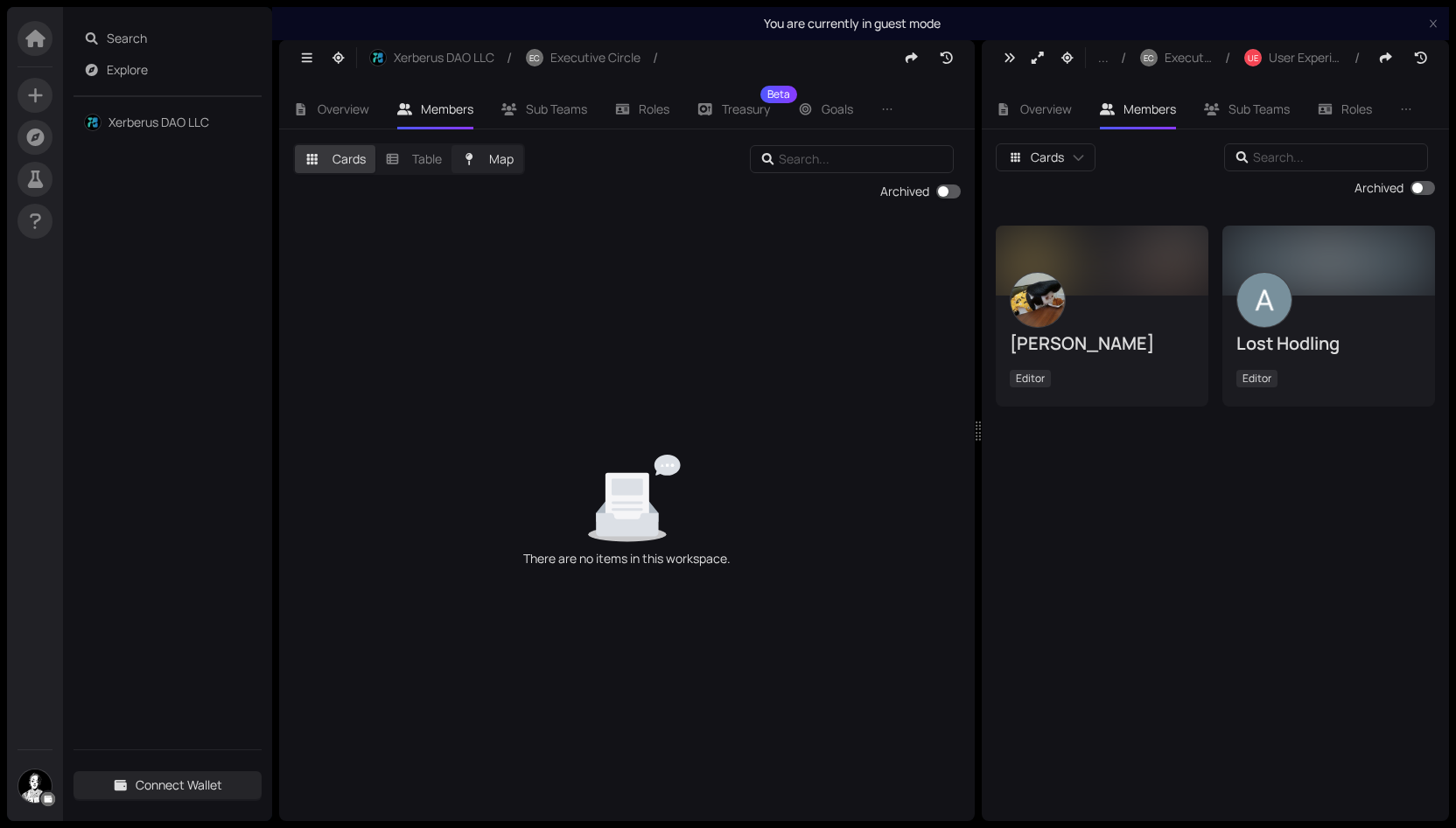
click at [451, 145] on input "Map" at bounding box center [451, 145] width 0 height 0
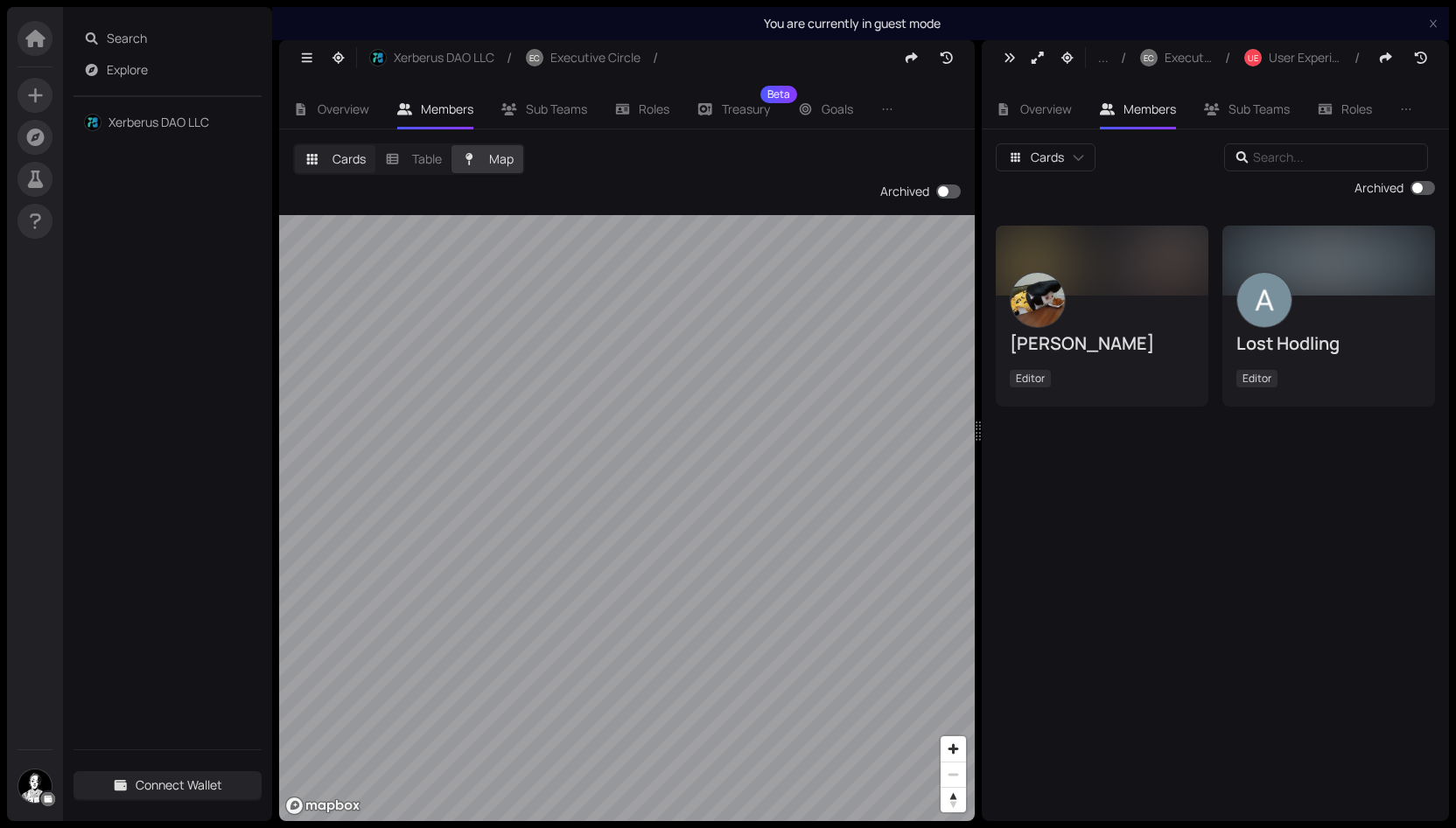
click at [340, 163] on label "Cards" at bounding box center [335, 159] width 81 height 28
click at [295, 145] on input "Cards" at bounding box center [295, 145] width 0 height 0
